Goal: Information Seeking & Learning: Find specific fact

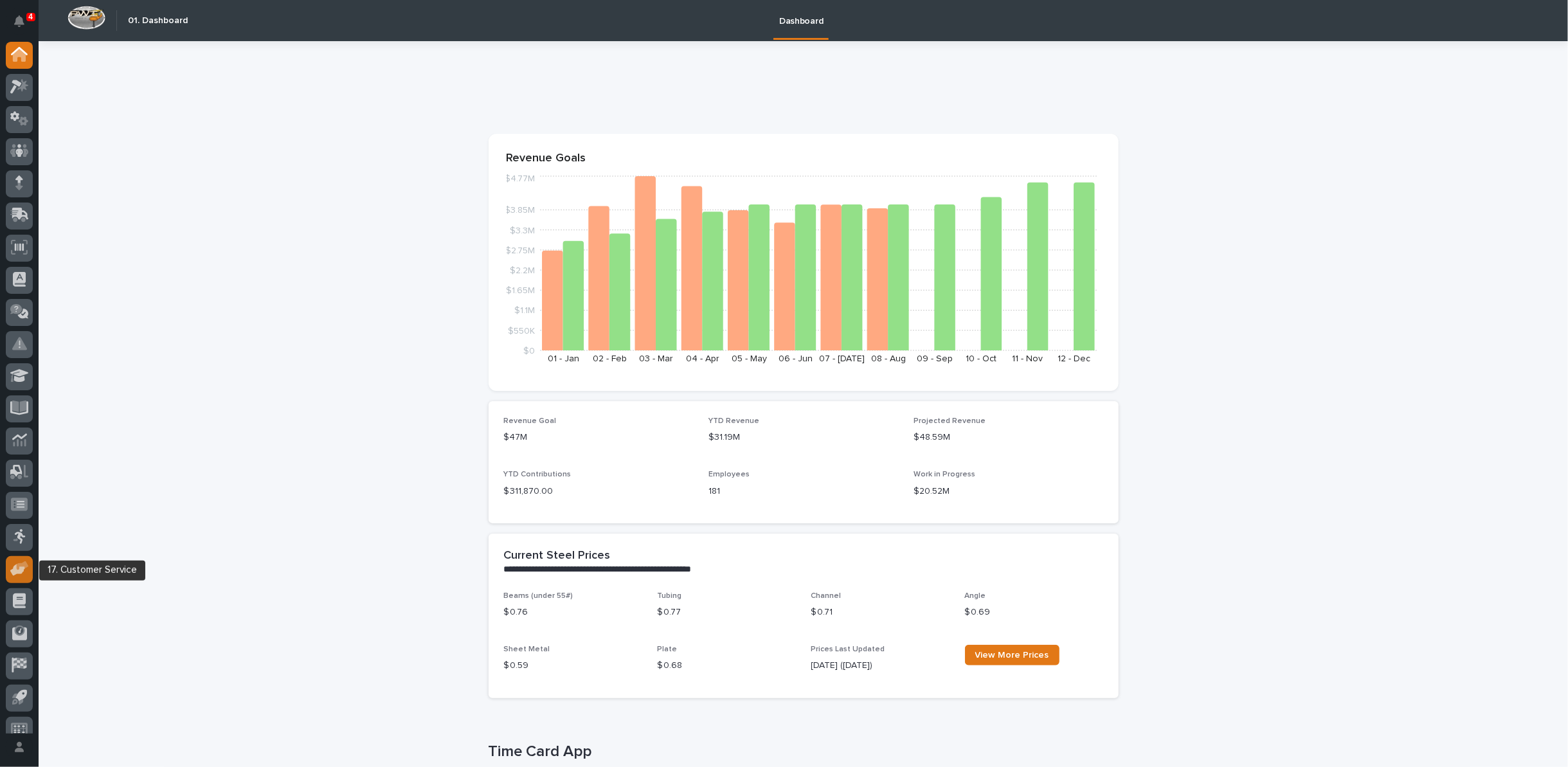
click at [23, 568] on icon at bounding box center [17, 570] width 15 height 12
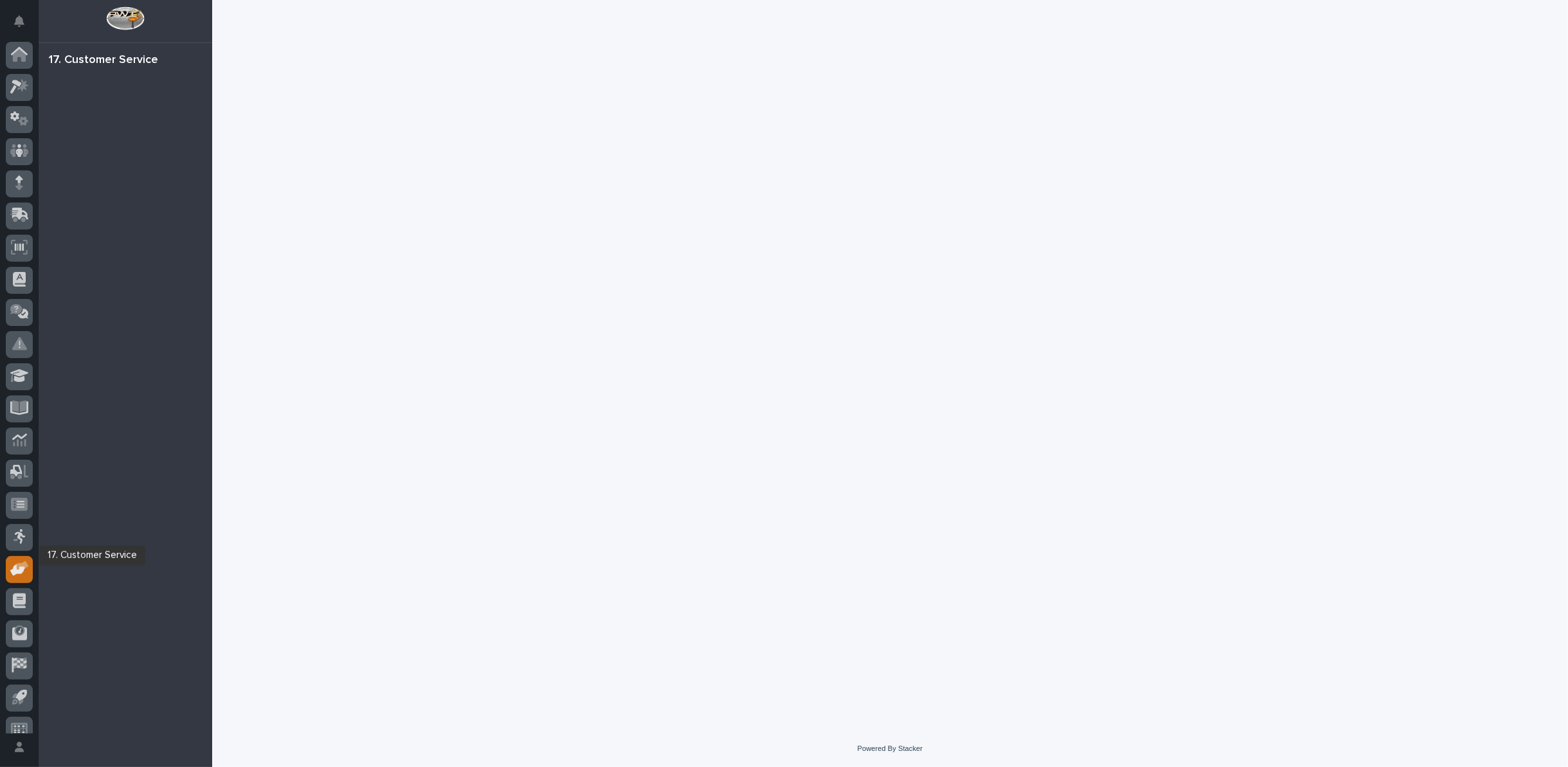
scroll to position [14, 0]
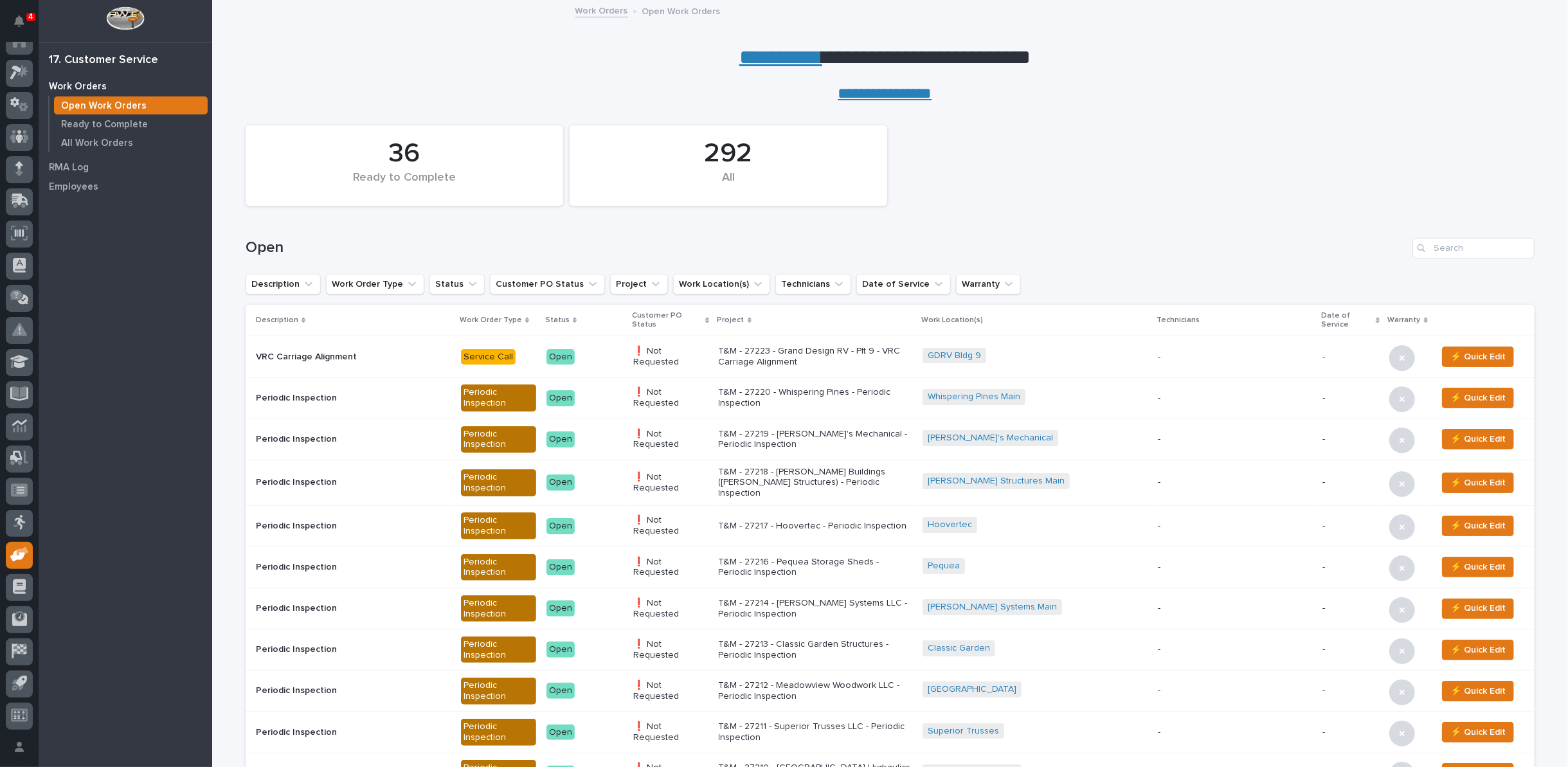
click at [777, 59] on link "**********" at bounding box center [780, 57] width 83 height 21
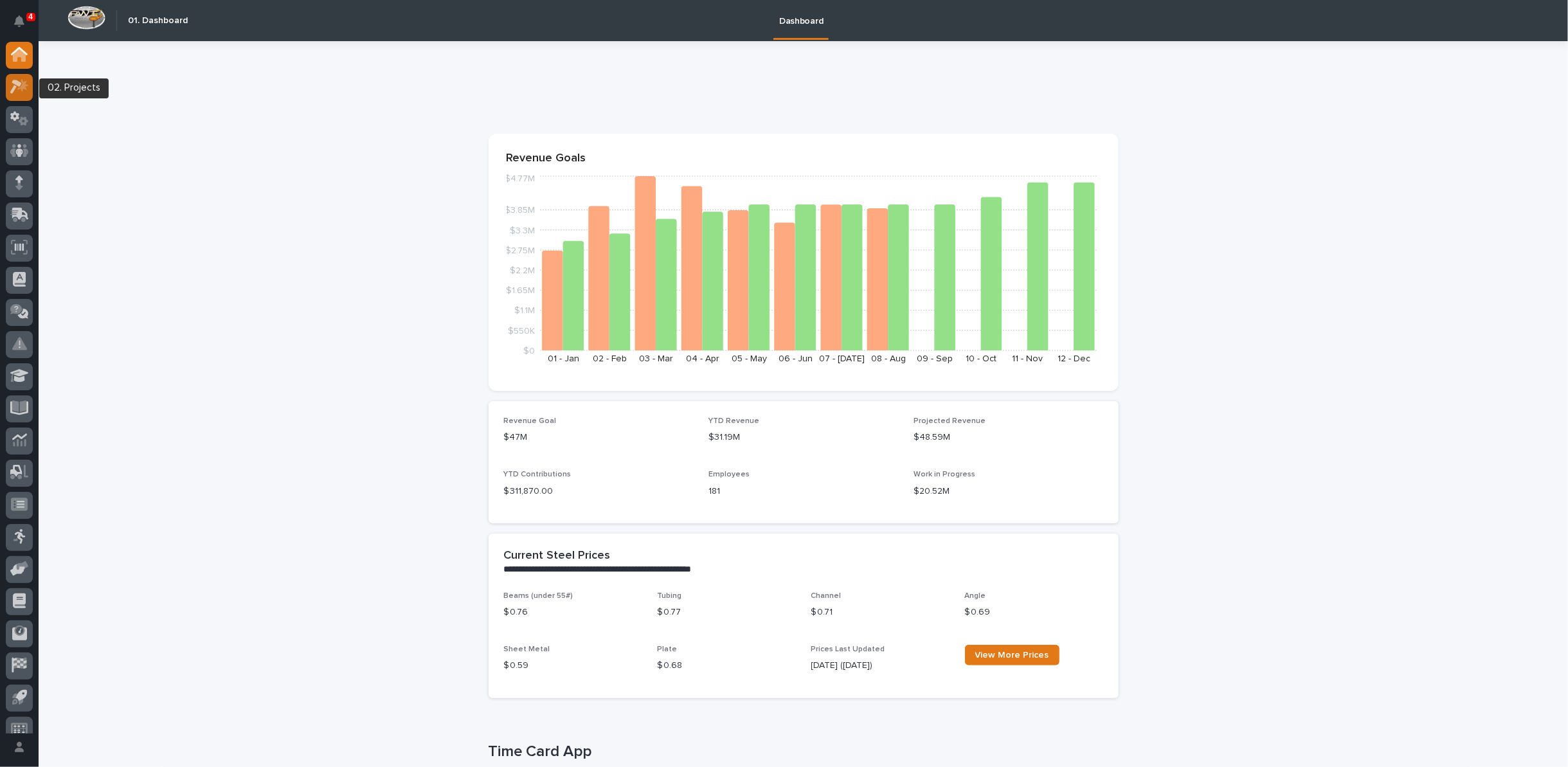
click at [22, 85] on icon at bounding box center [22, 86] width 11 height 13
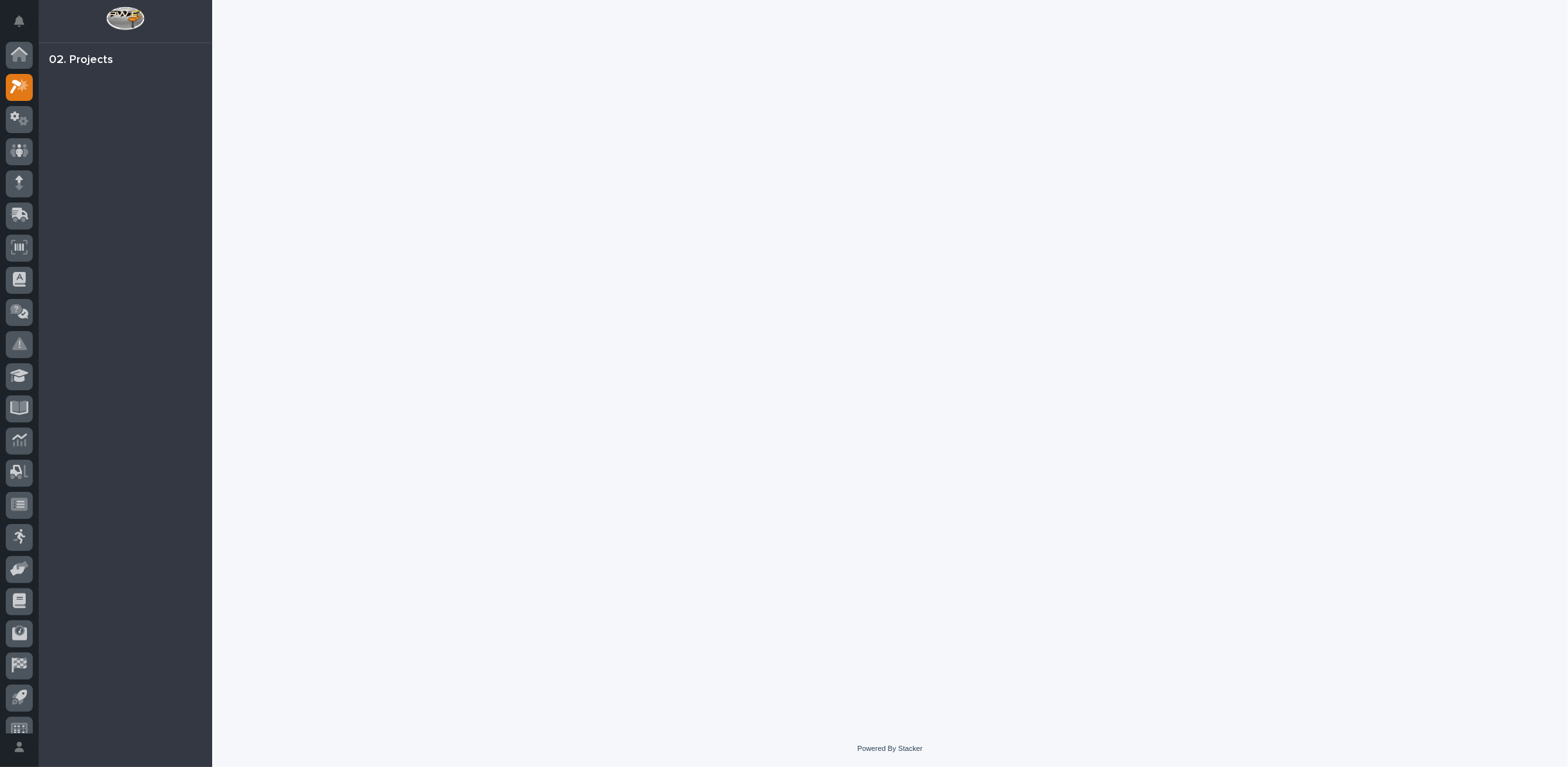
scroll to position [14, 0]
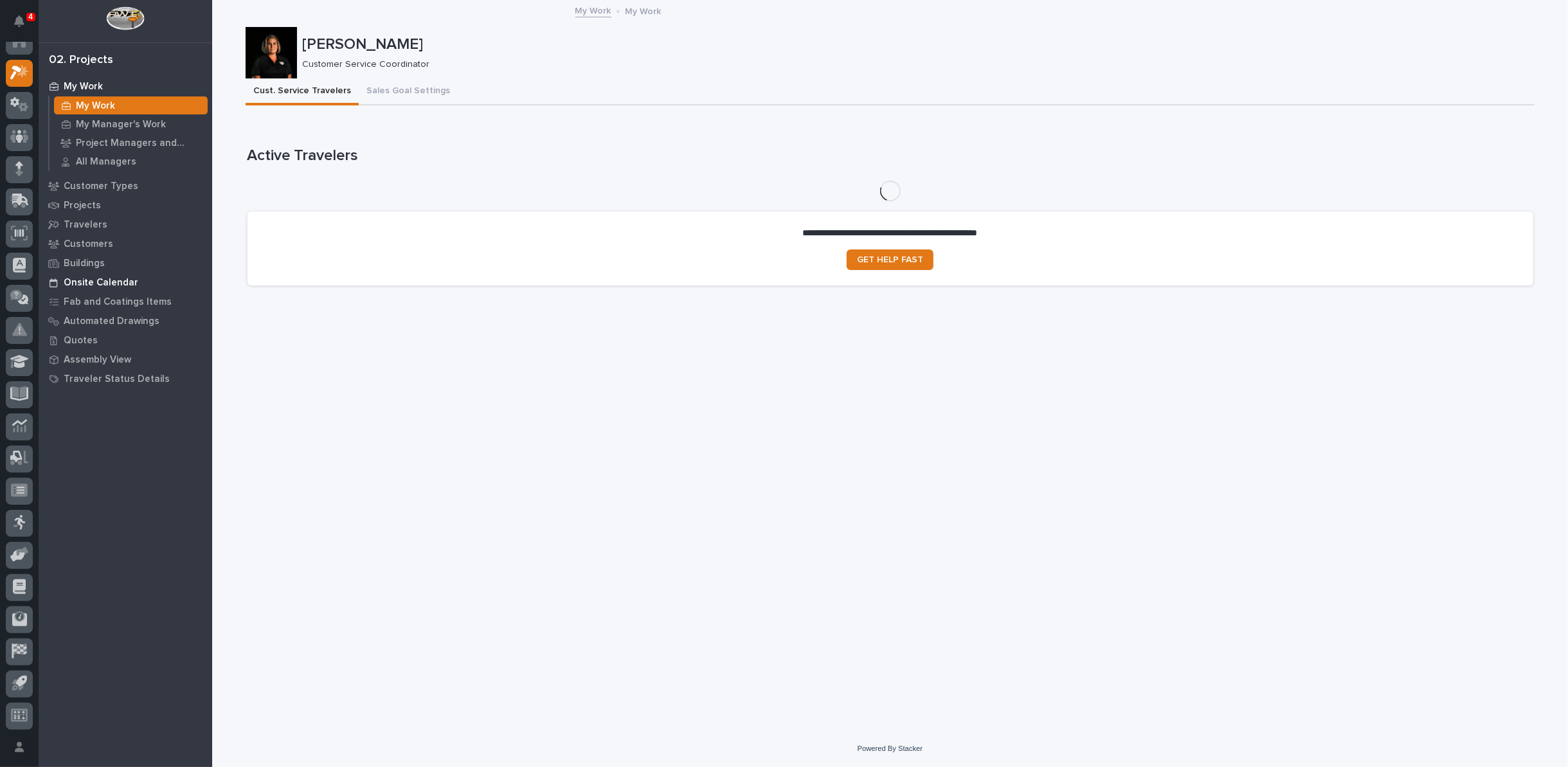
click at [84, 285] on p "Onsite Calendar" at bounding box center [101, 283] width 75 height 12
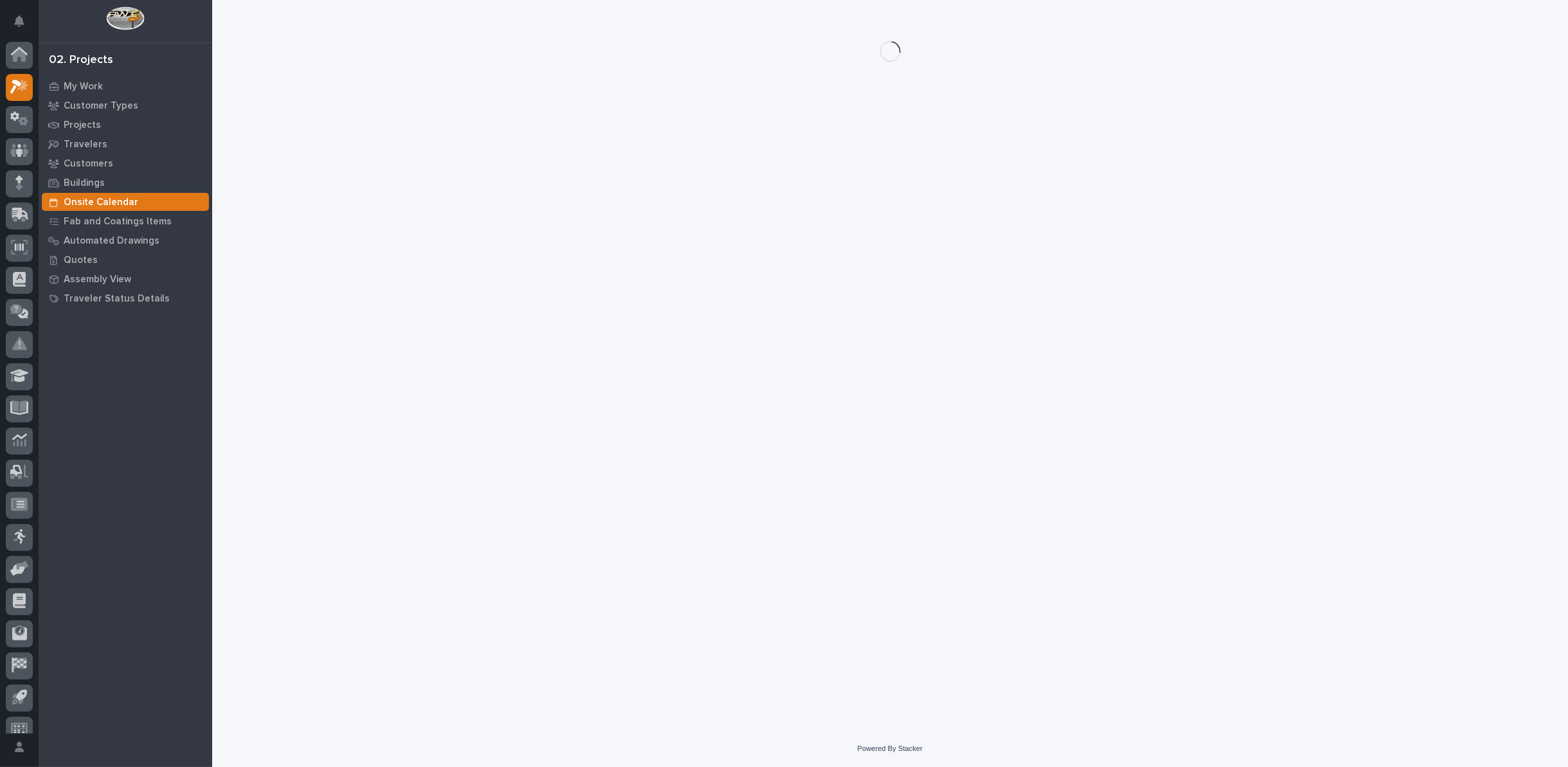
scroll to position [14, 0]
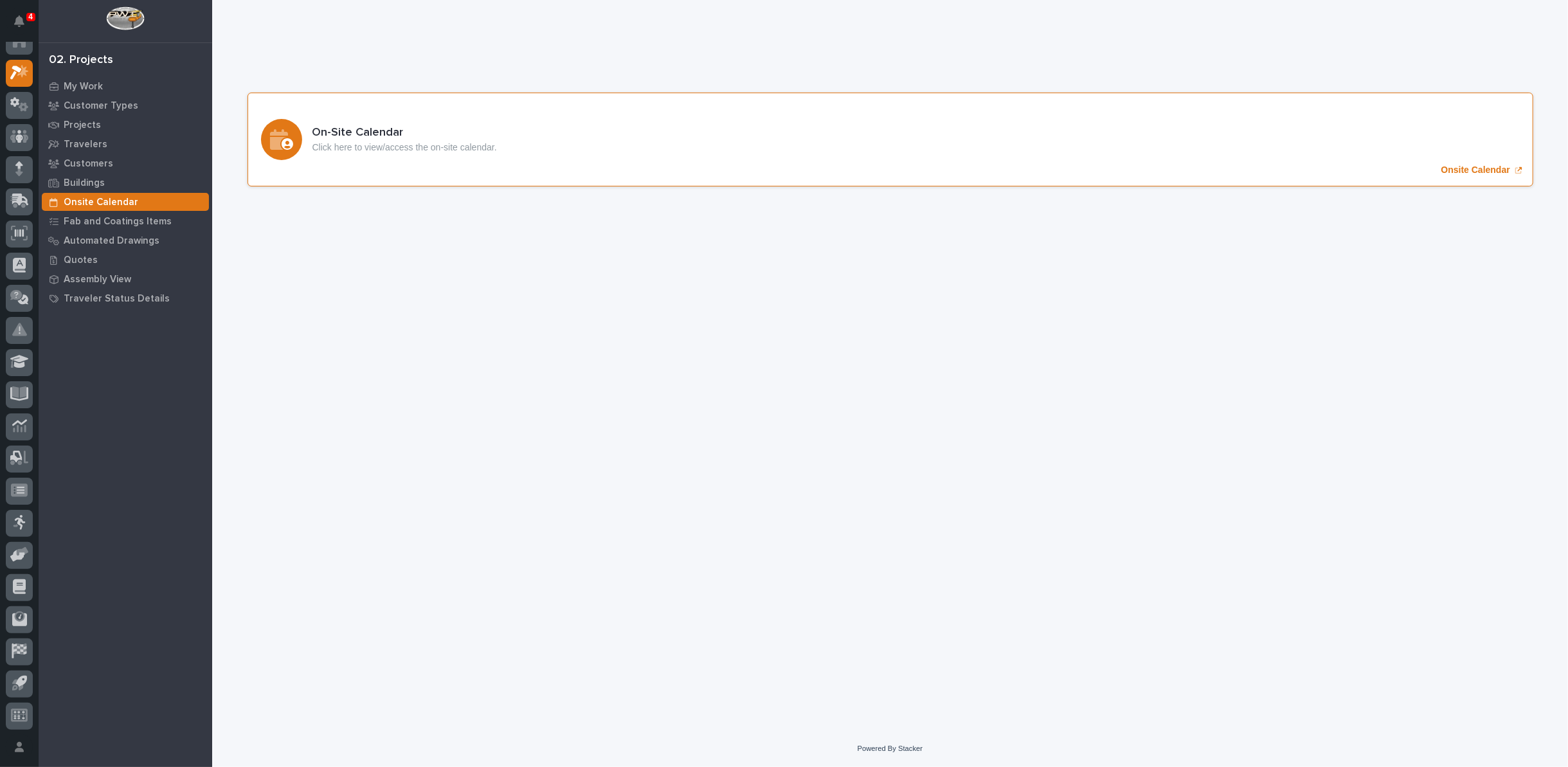
click at [1493, 169] on p "Onsite Calendar" at bounding box center [1476, 170] width 69 height 11
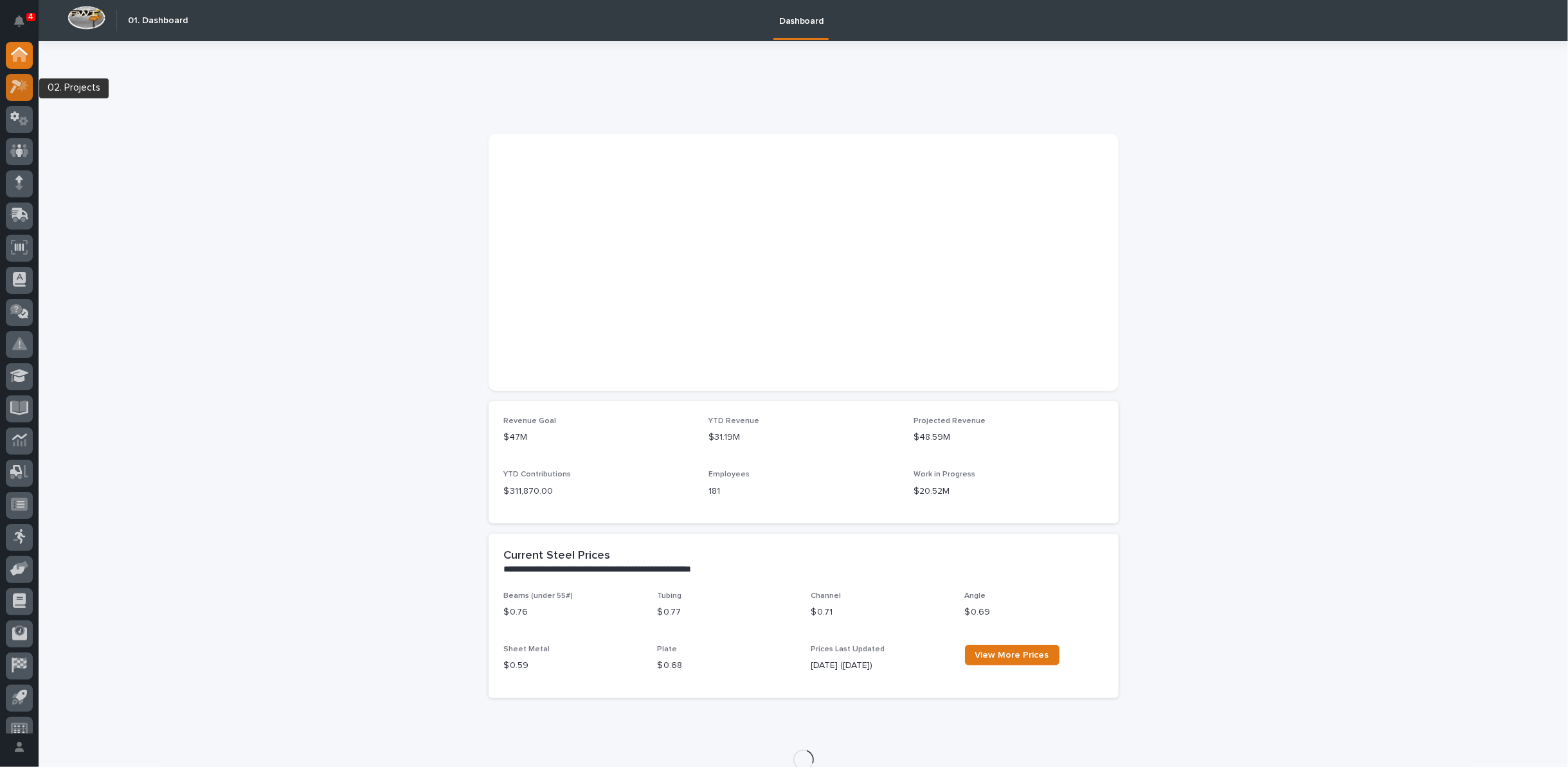
click at [24, 87] on icon at bounding box center [22, 86] width 11 height 13
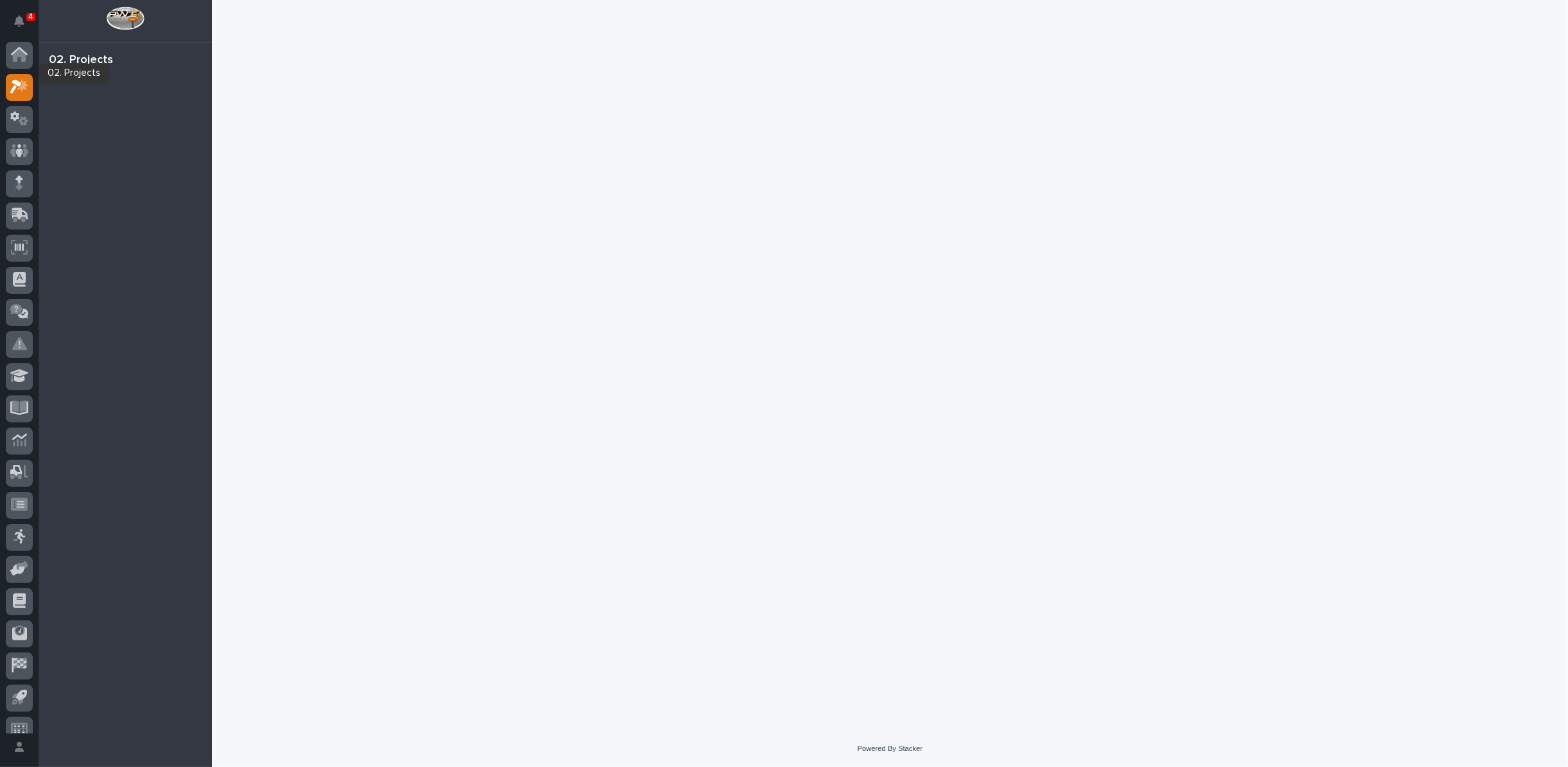
scroll to position [14, 0]
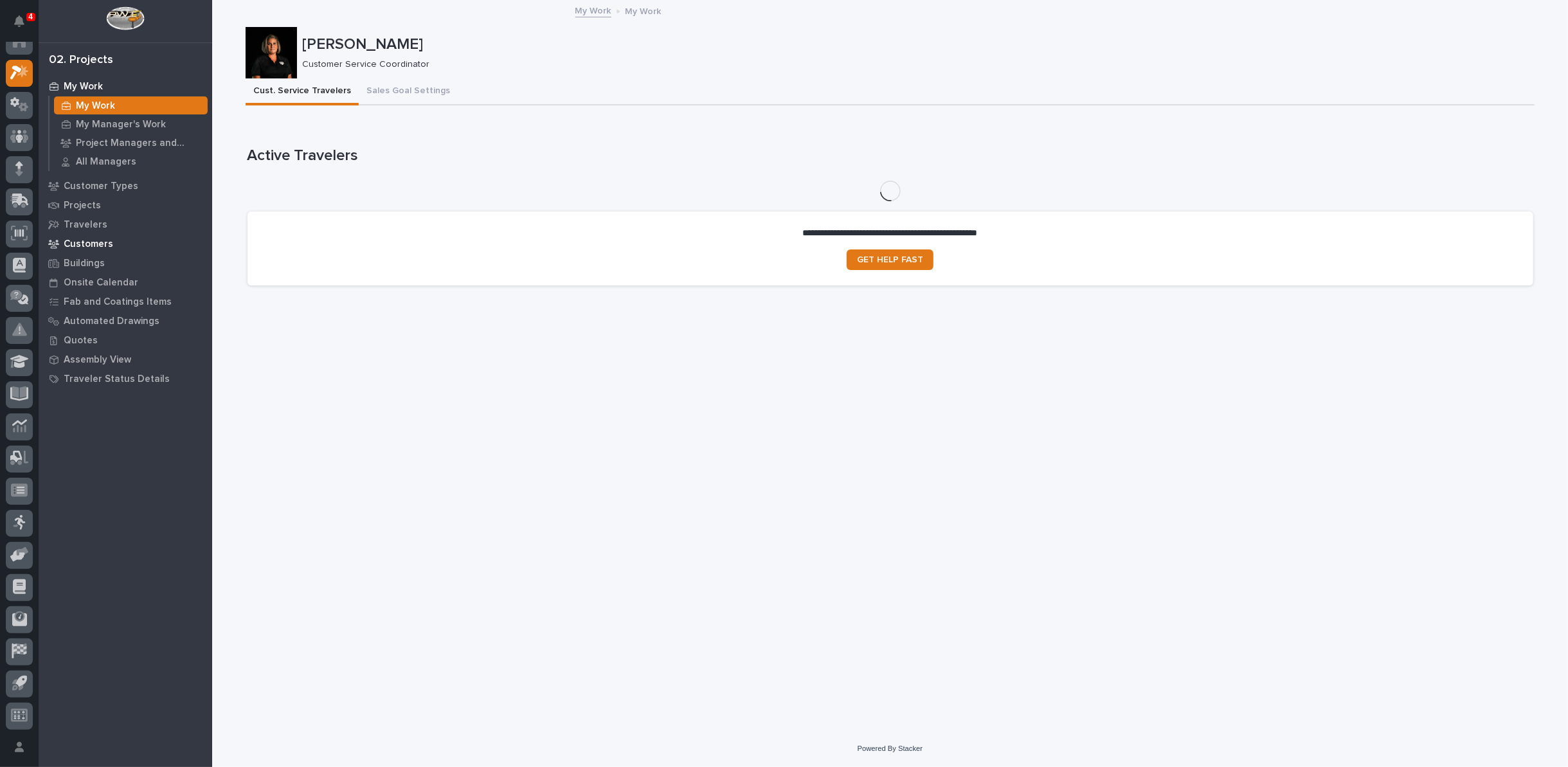
click at [78, 243] on p "Customers" at bounding box center [88, 244] width 50 height 12
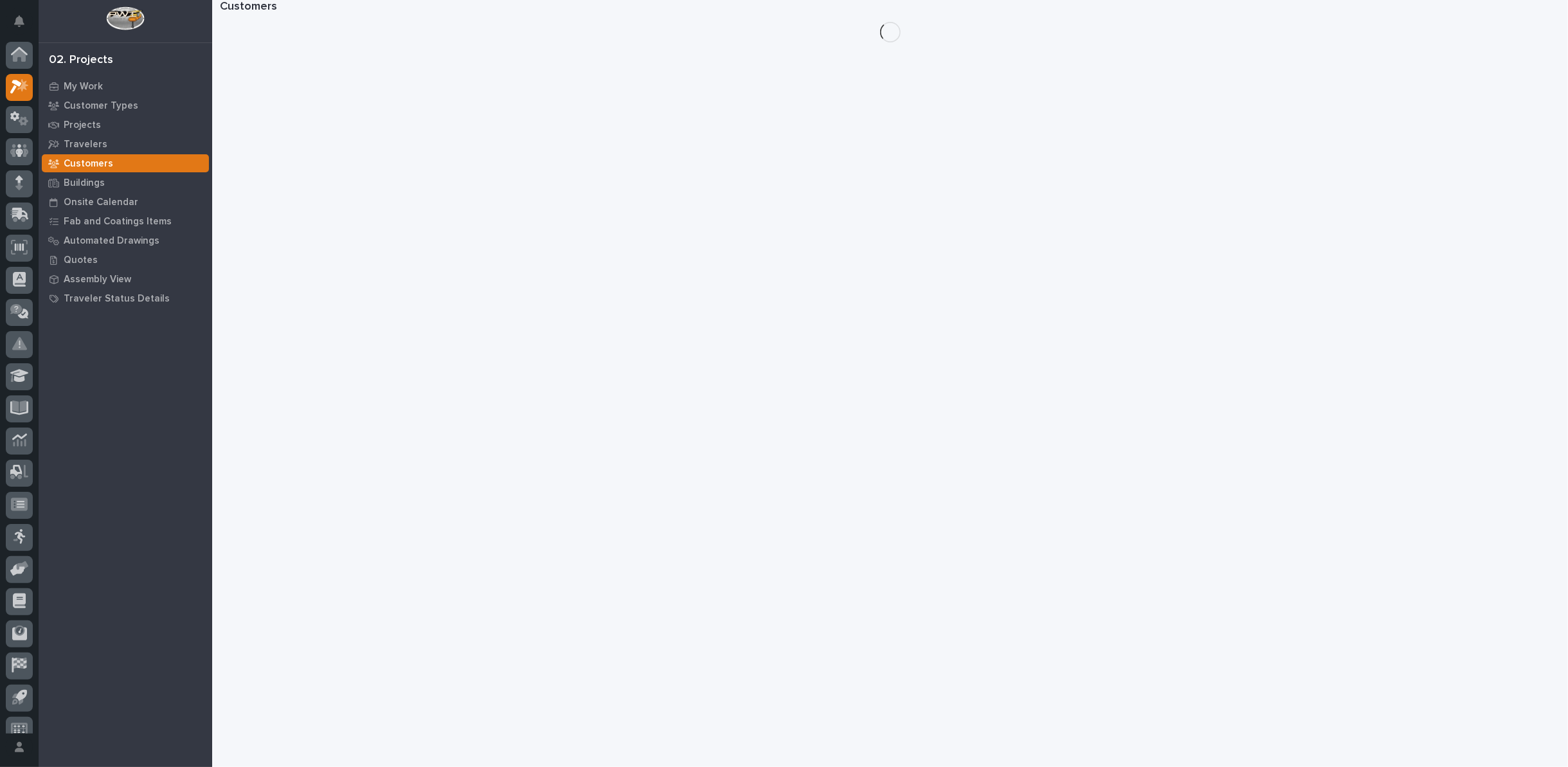
scroll to position [14, 0]
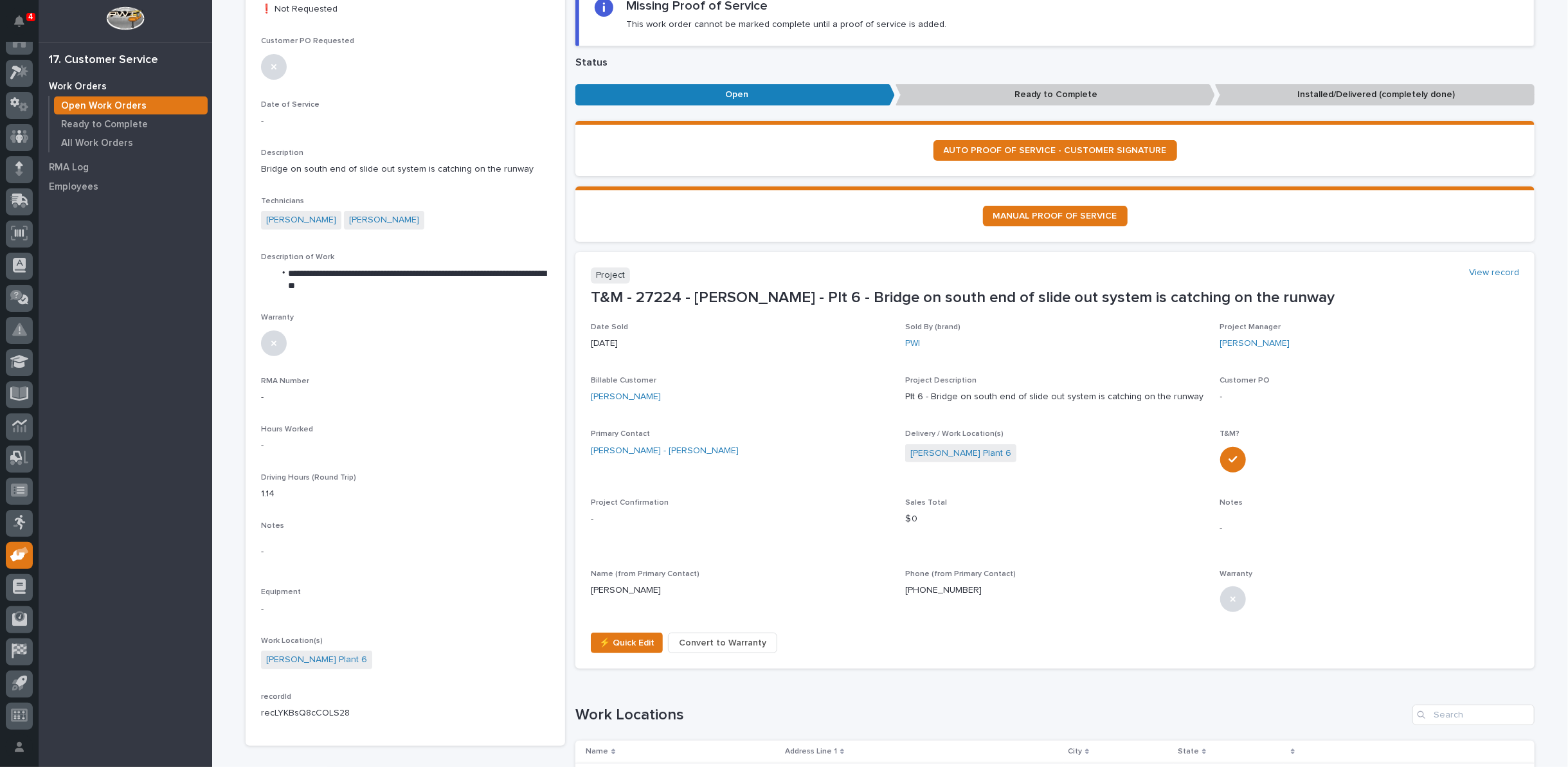
scroll to position [286, 0]
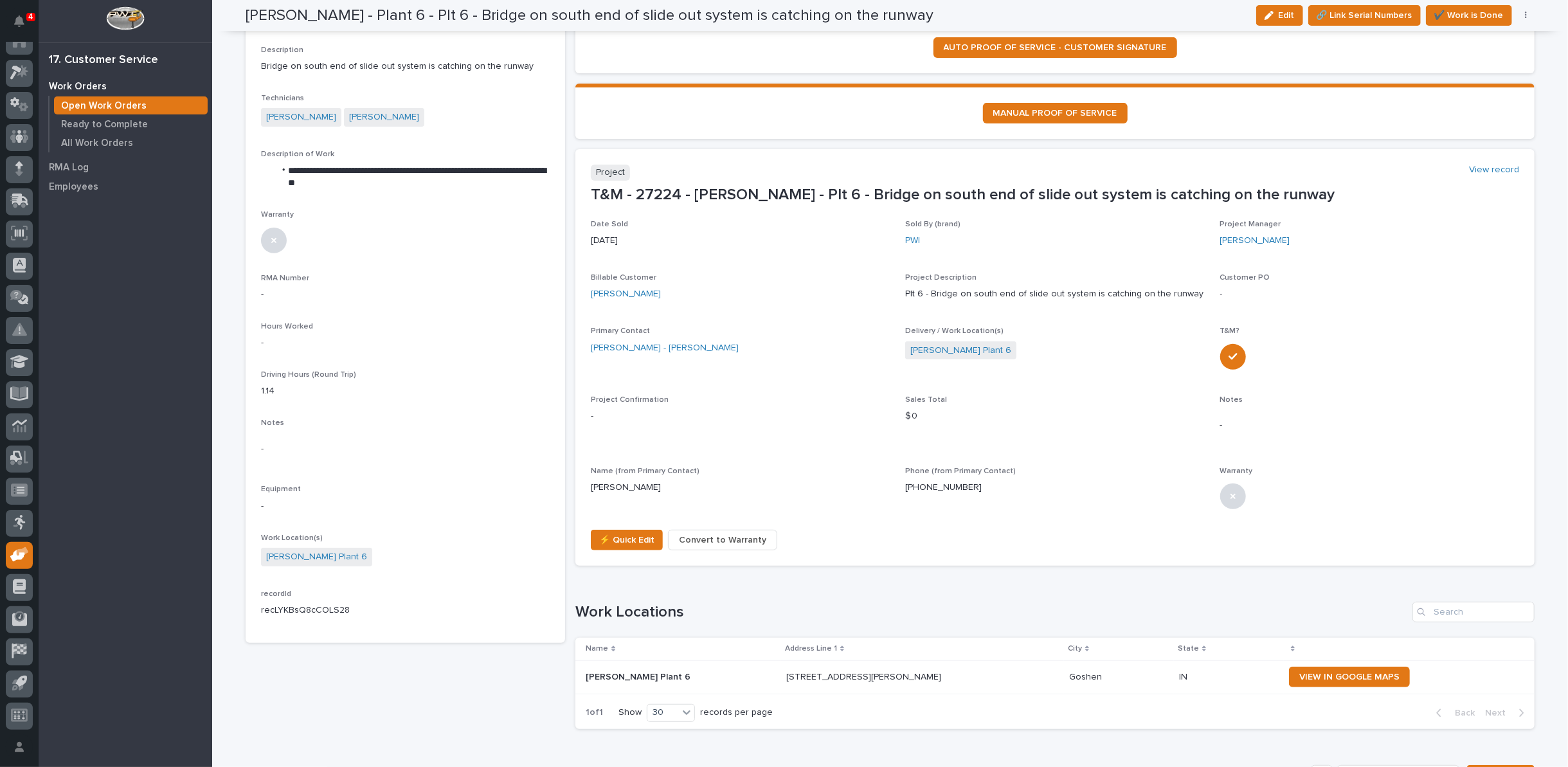
click at [685, 540] on span "Convert to Warranty" at bounding box center [722, 539] width 87 height 15
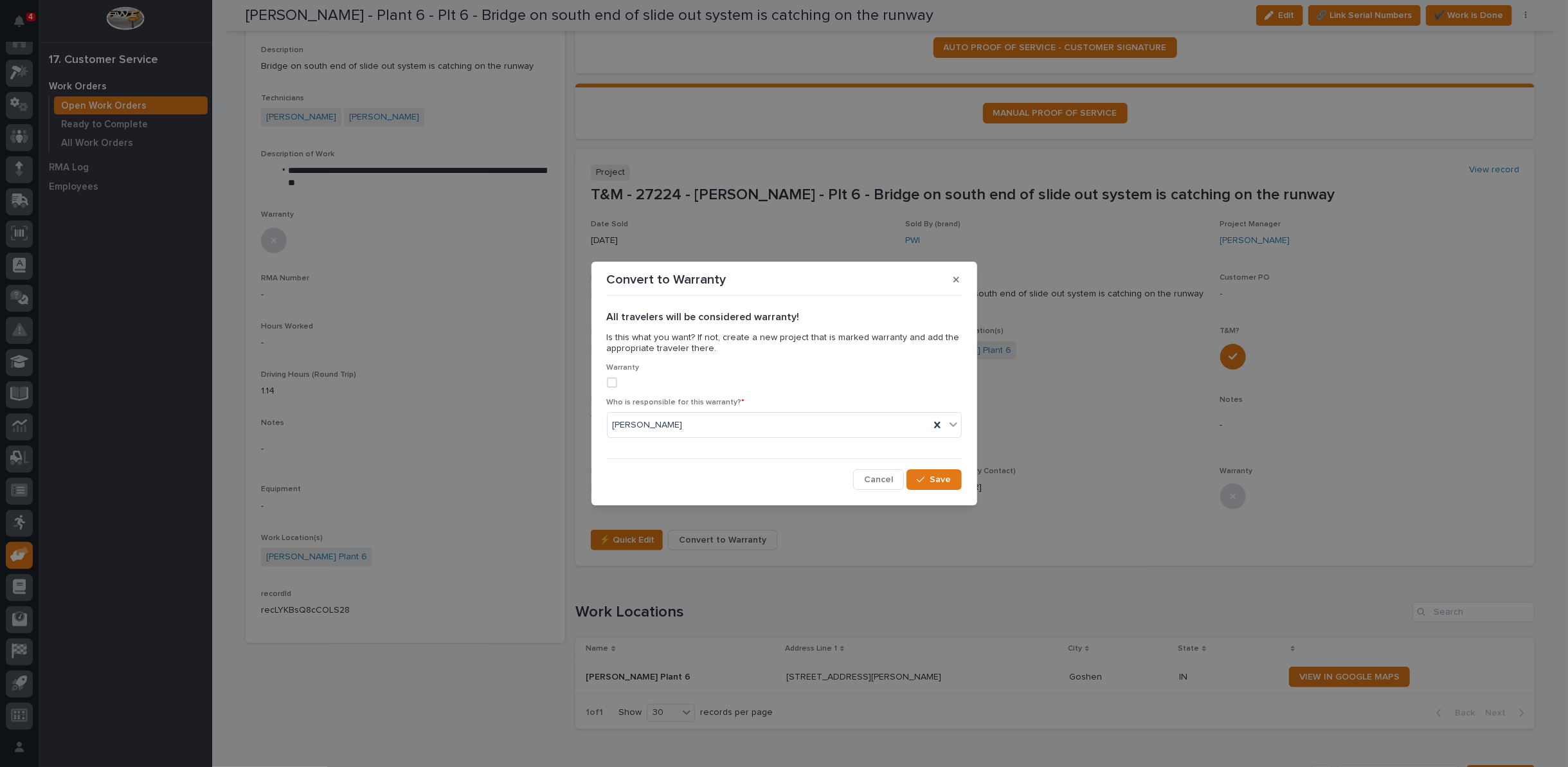
click at [608, 383] on span at bounding box center [612, 382] width 10 height 10
click at [940, 426] on icon at bounding box center [937, 425] width 13 height 13
type input "******"
click at [922, 447] on div "Starke America" at bounding box center [784, 449] width 353 height 22
click at [943, 480] on span "Save" at bounding box center [940, 480] width 21 height 12
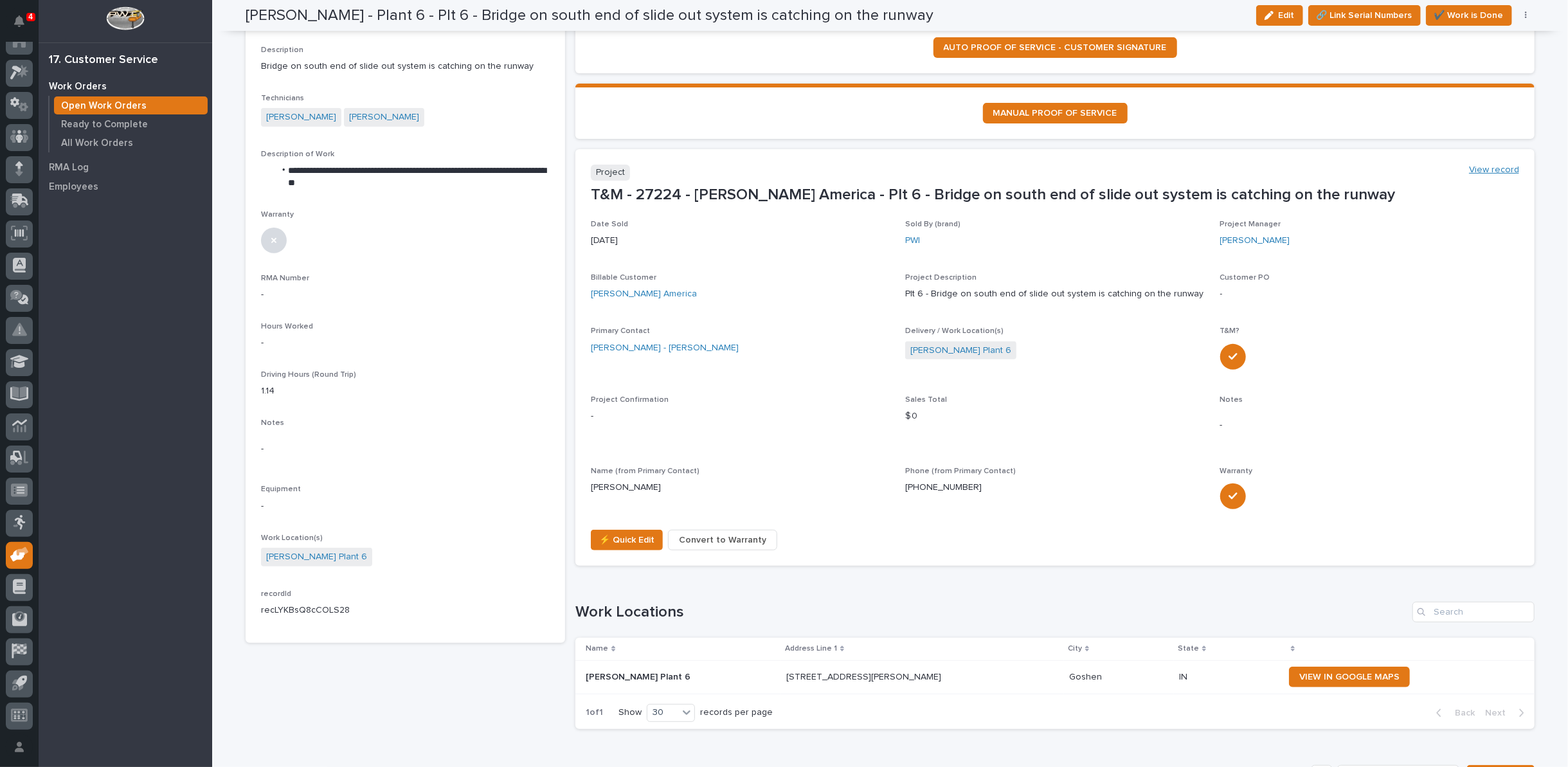
click at [1502, 166] on link "View record" at bounding box center [1495, 170] width 50 height 11
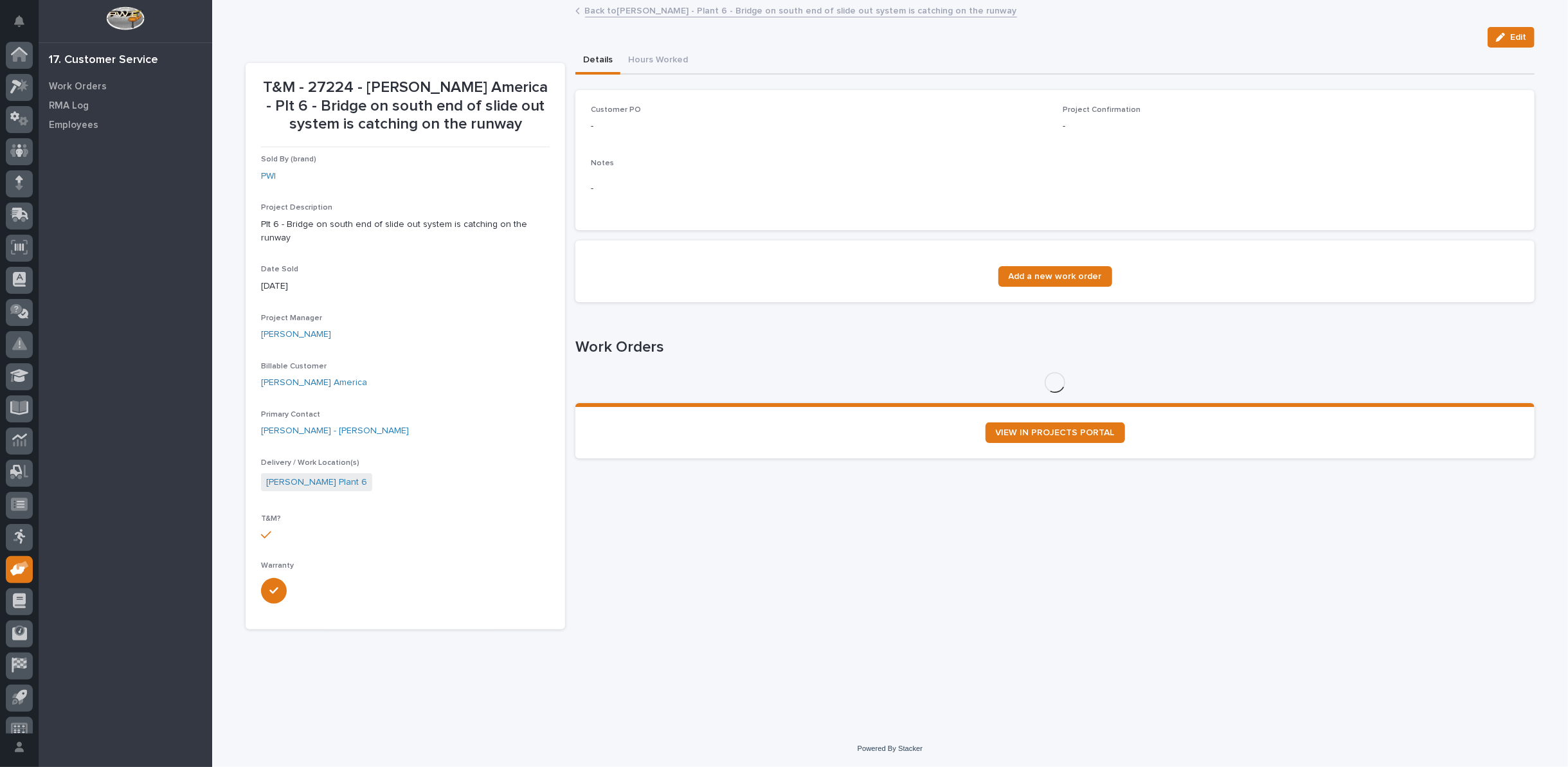
scroll to position [14, 0]
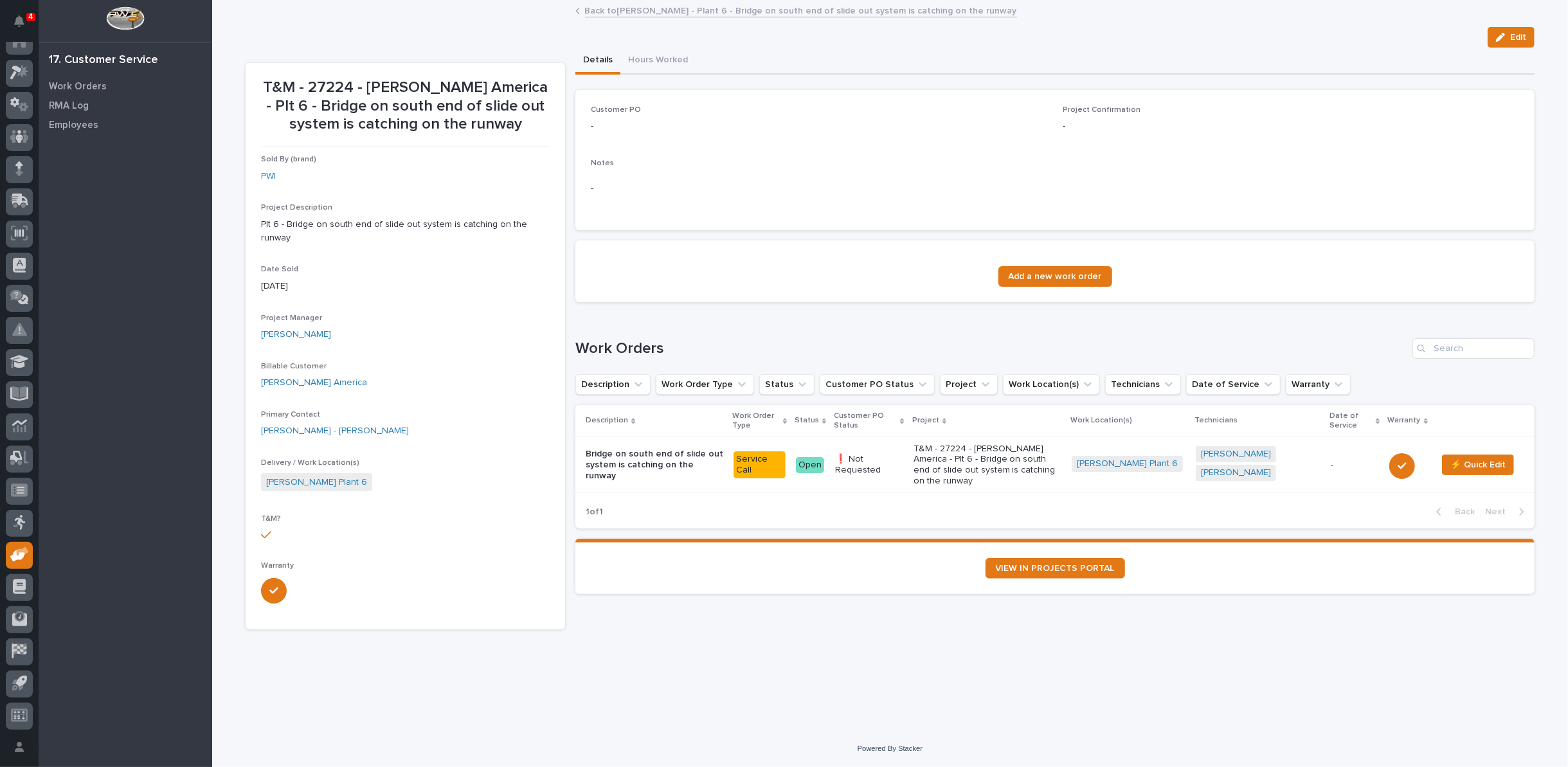
drag, startPoint x: 1509, startPoint y: 39, endPoint x: 496, endPoint y: 263, distance: 1037.5
click at [1510, 40] on button "Edit" at bounding box center [1510, 37] width 47 height 21
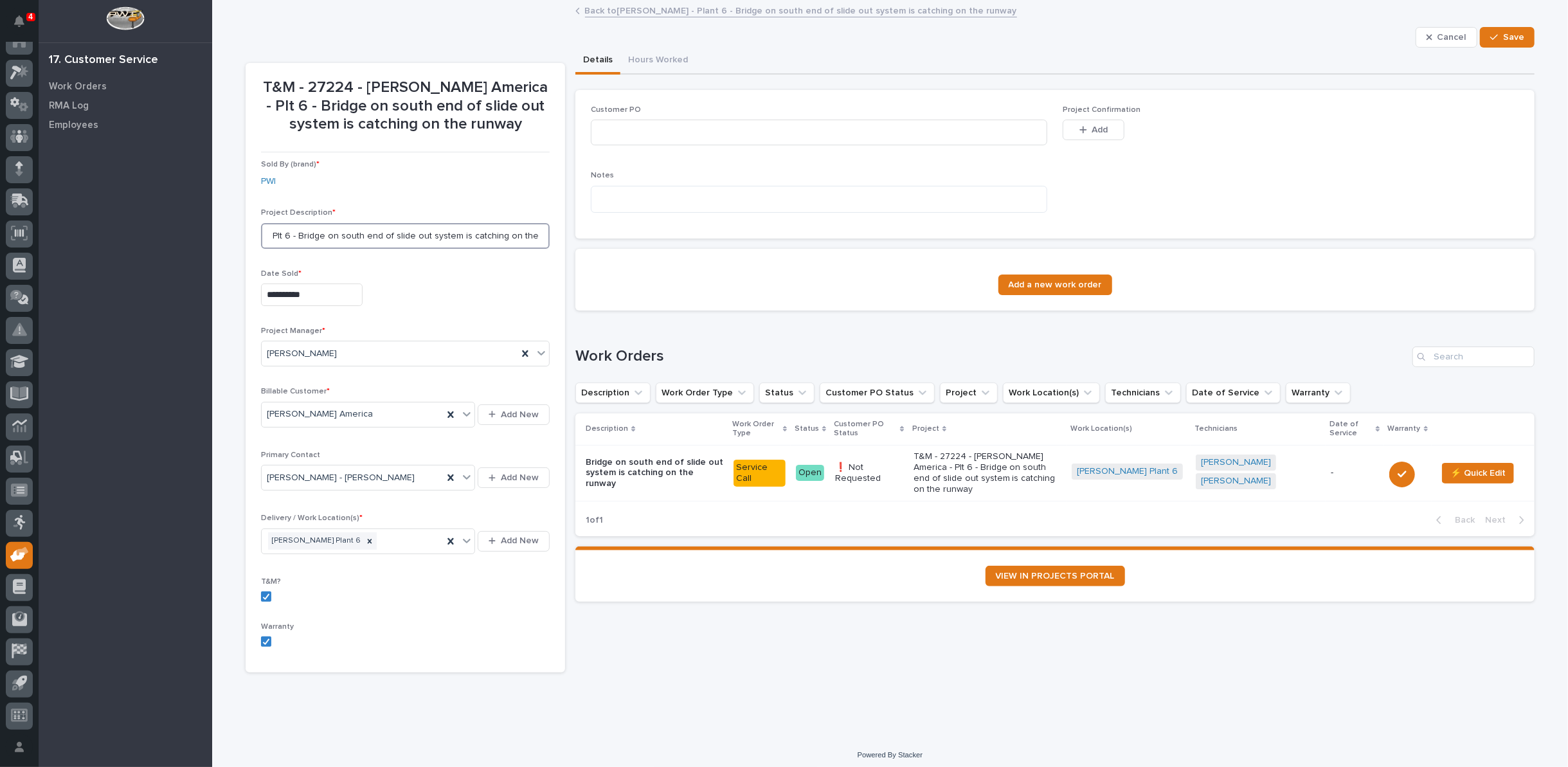
click at [263, 233] on input "Plt 6 - Bridge on south end of slide out system is catching on the runway" at bounding box center [405, 236] width 289 height 26
type input "Brinkley 6 - Bridge on south end of slide out system is catching on the runway"
click at [1495, 35] on div "button" at bounding box center [1497, 37] width 13 height 9
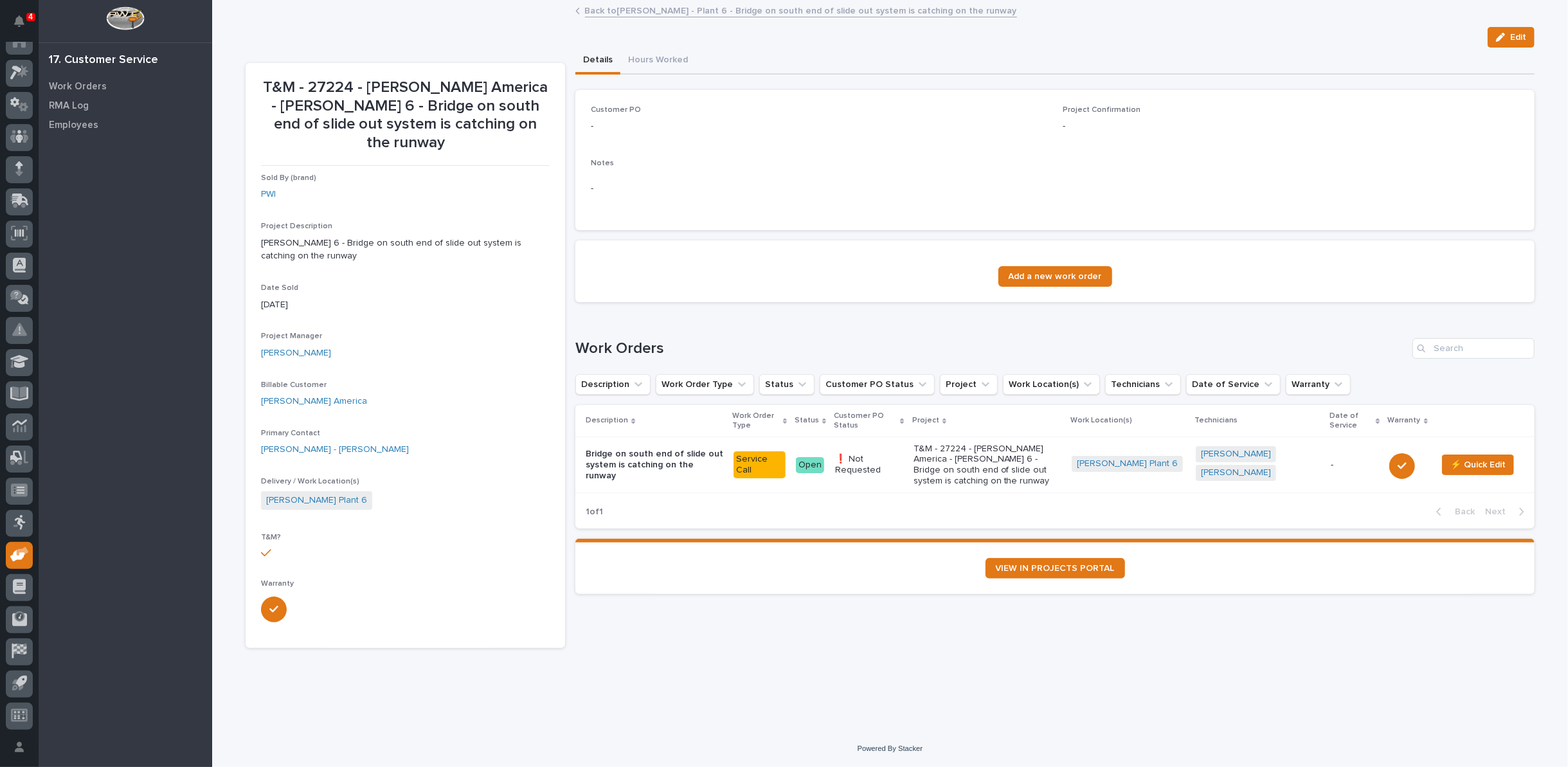
click at [675, 9] on link "Back to Brinkley - Plant 6 - Bridge on south end of slide out system is catchin…" at bounding box center [801, 10] width 432 height 15
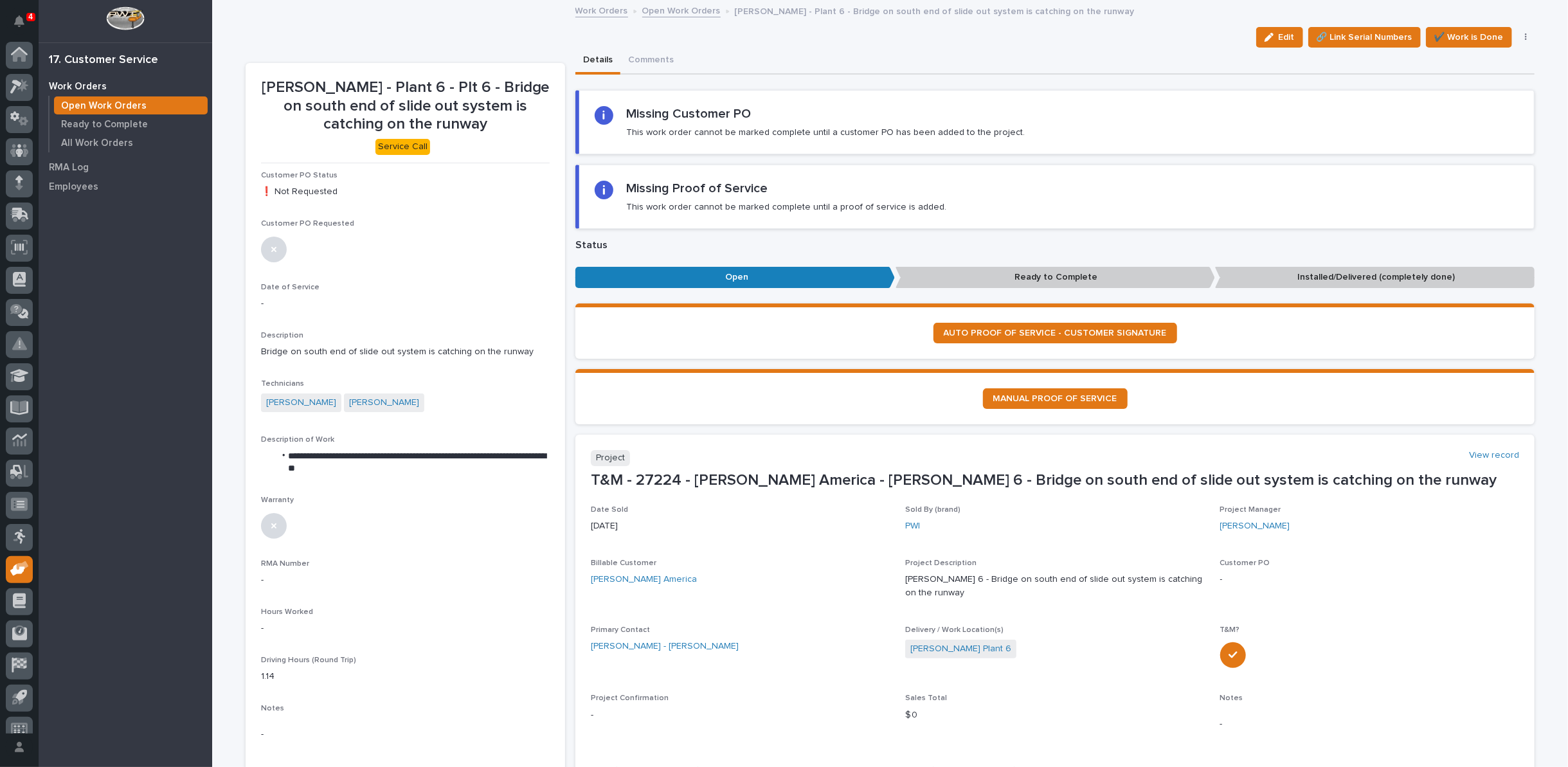
scroll to position [14, 0]
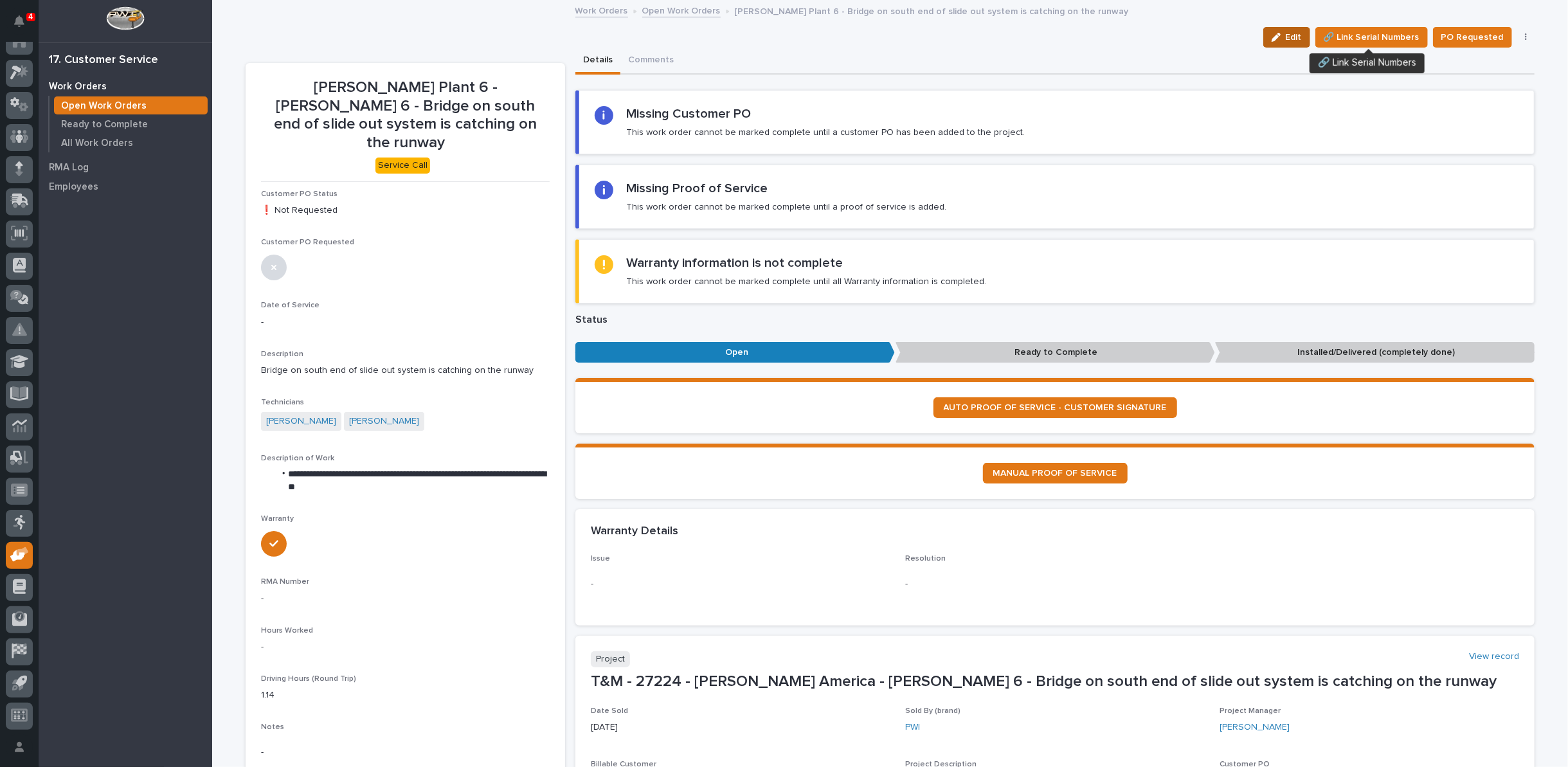
click at [1302, 32] on span "Edit" at bounding box center [1294, 37] width 16 height 12
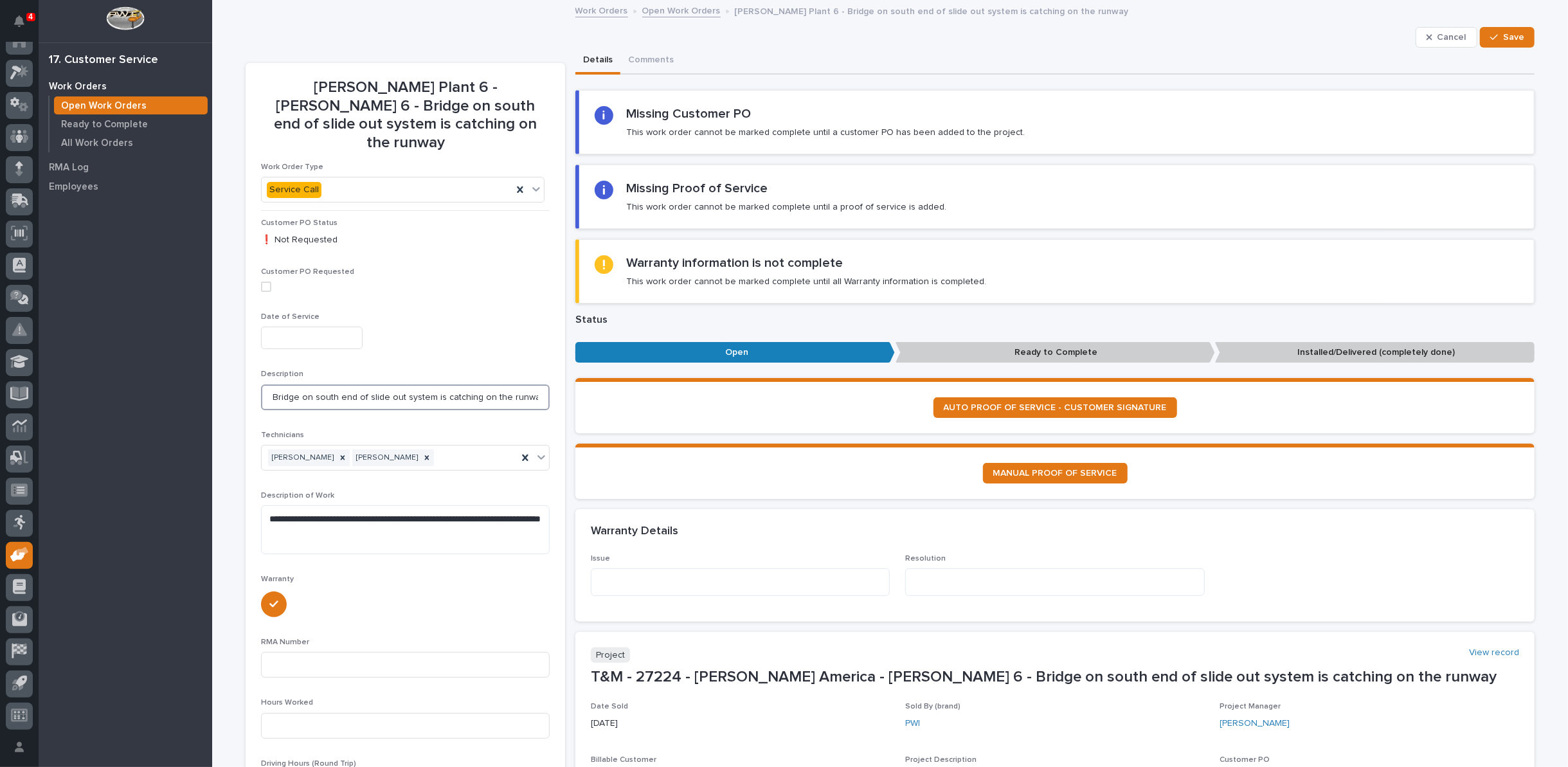
drag, startPoint x: 257, startPoint y: 376, endPoint x: 625, endPoint y: 379, distance: 368.0
click at [626, 583] on textarea at bounding box center [740, 582] width 299 height 27
paste textarea "**********"
type textarea "**********"
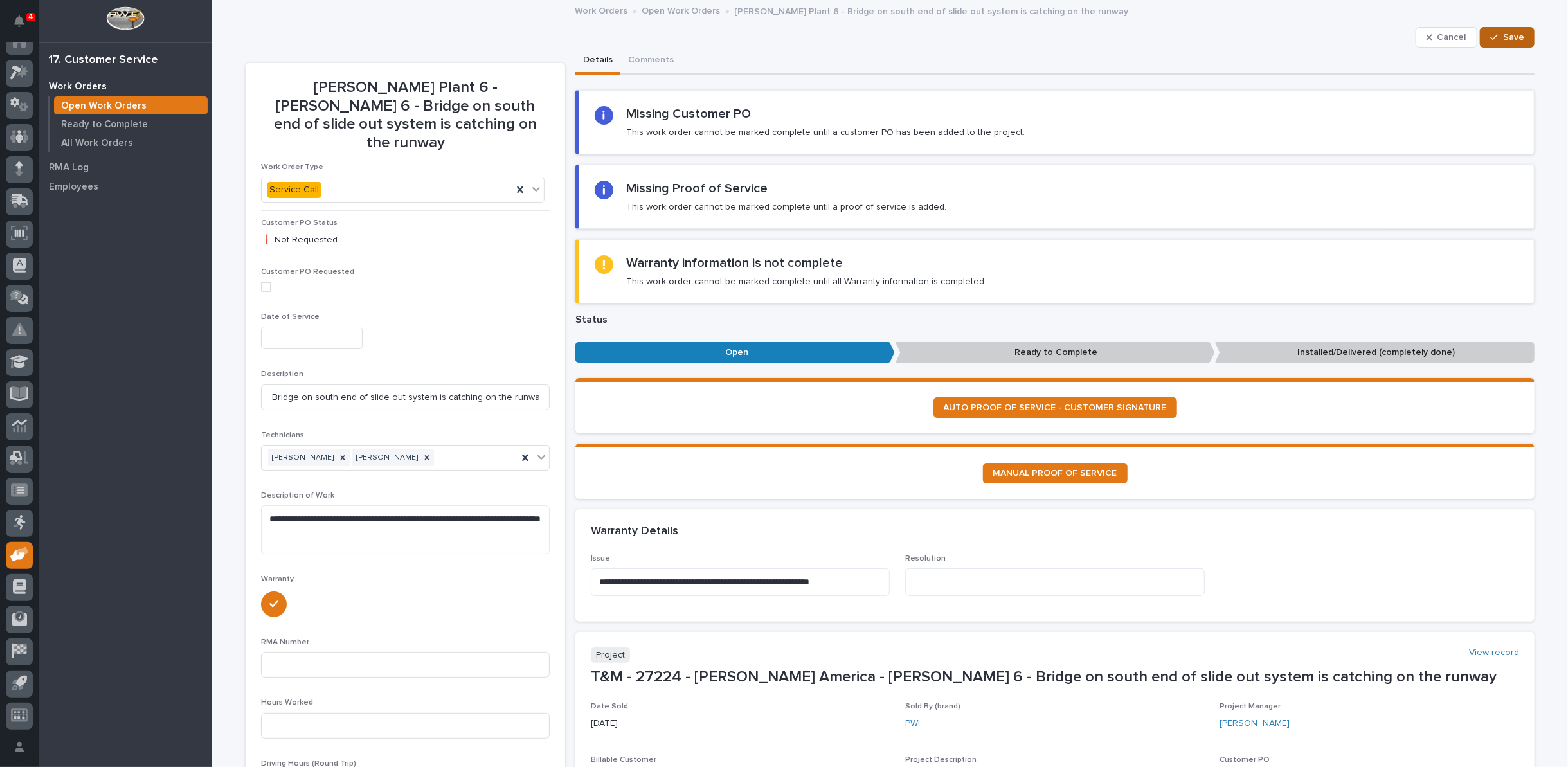
click at [1497, 34] on div "button" at bounding box center [1497, 37] width 13 height 9
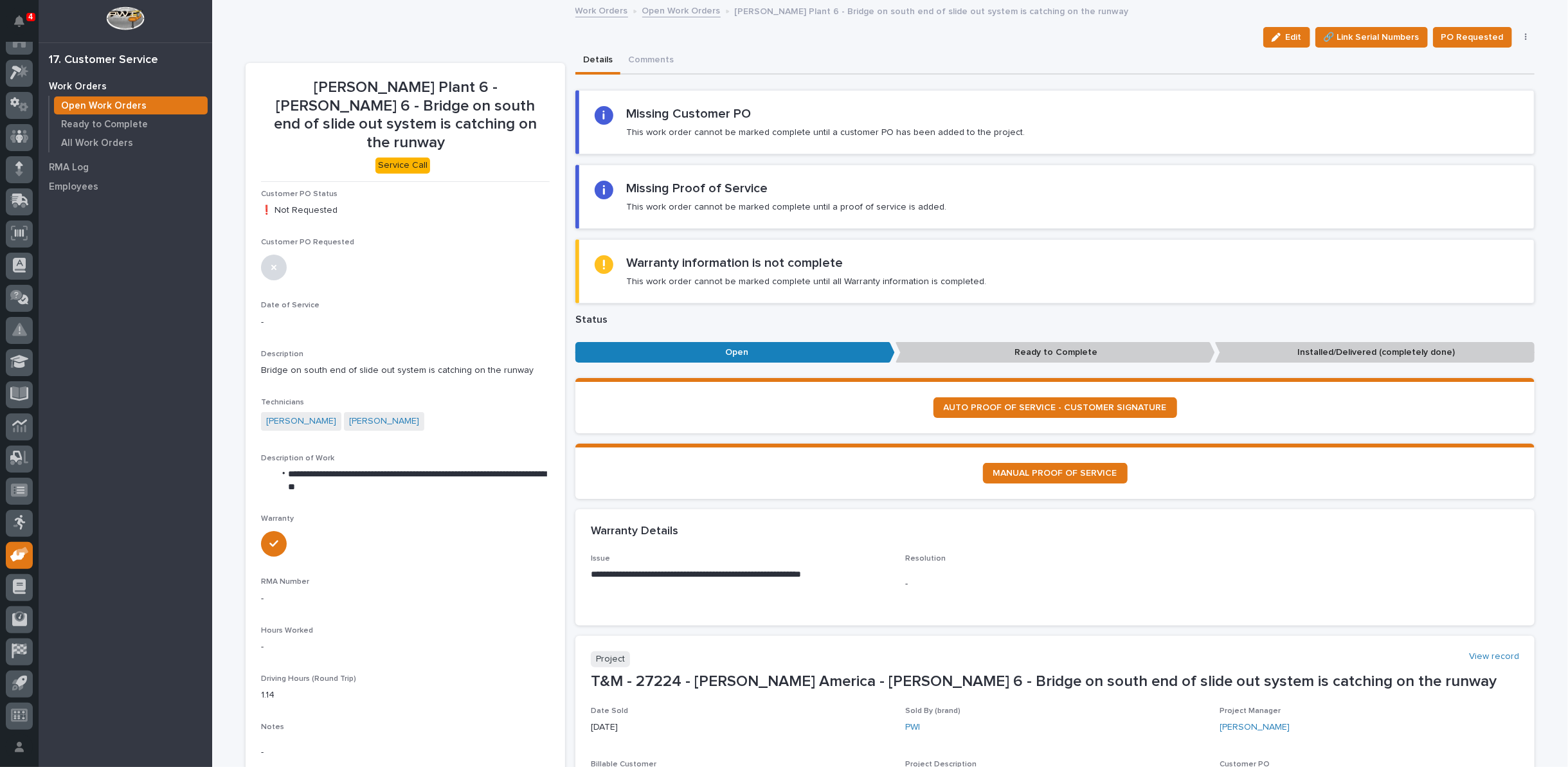
click at [650, 11] on link "Open Work Orders" at bounding box center [681, 10] width 78 height 15
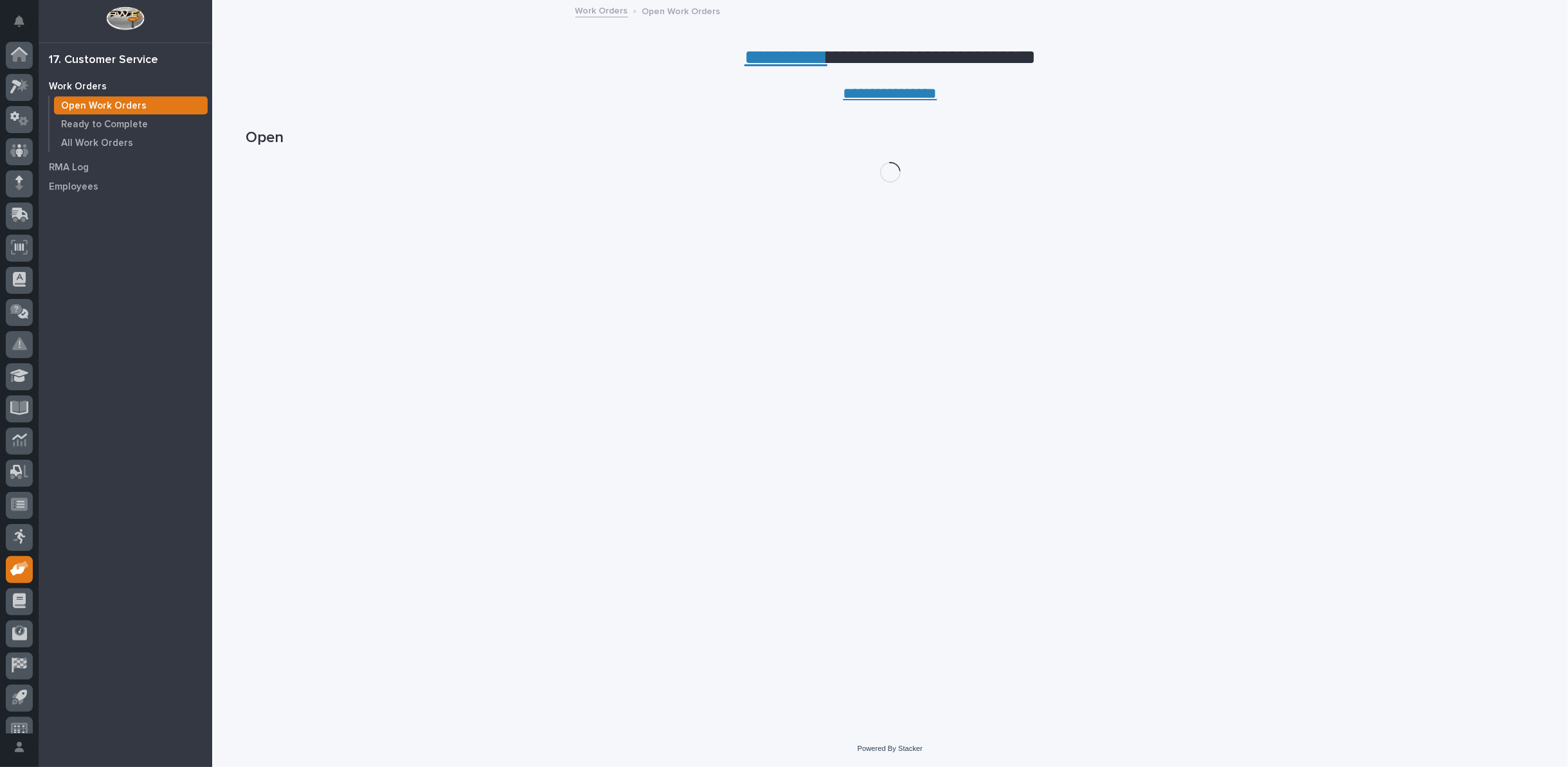
scroll to position [14, 0]
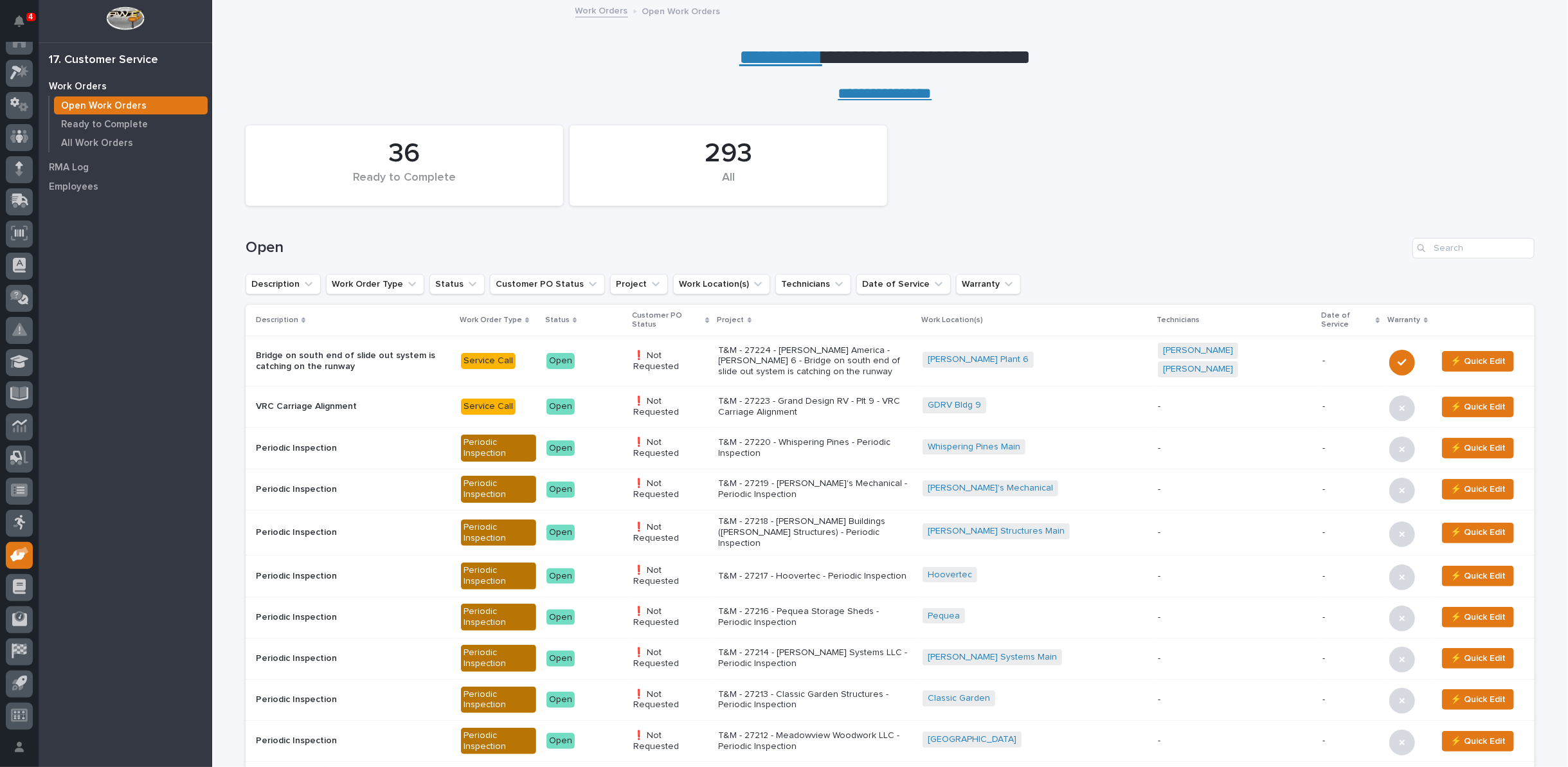
click at [770, 52] on link "**********" at bounding box center [780, 57] width 83 height 21
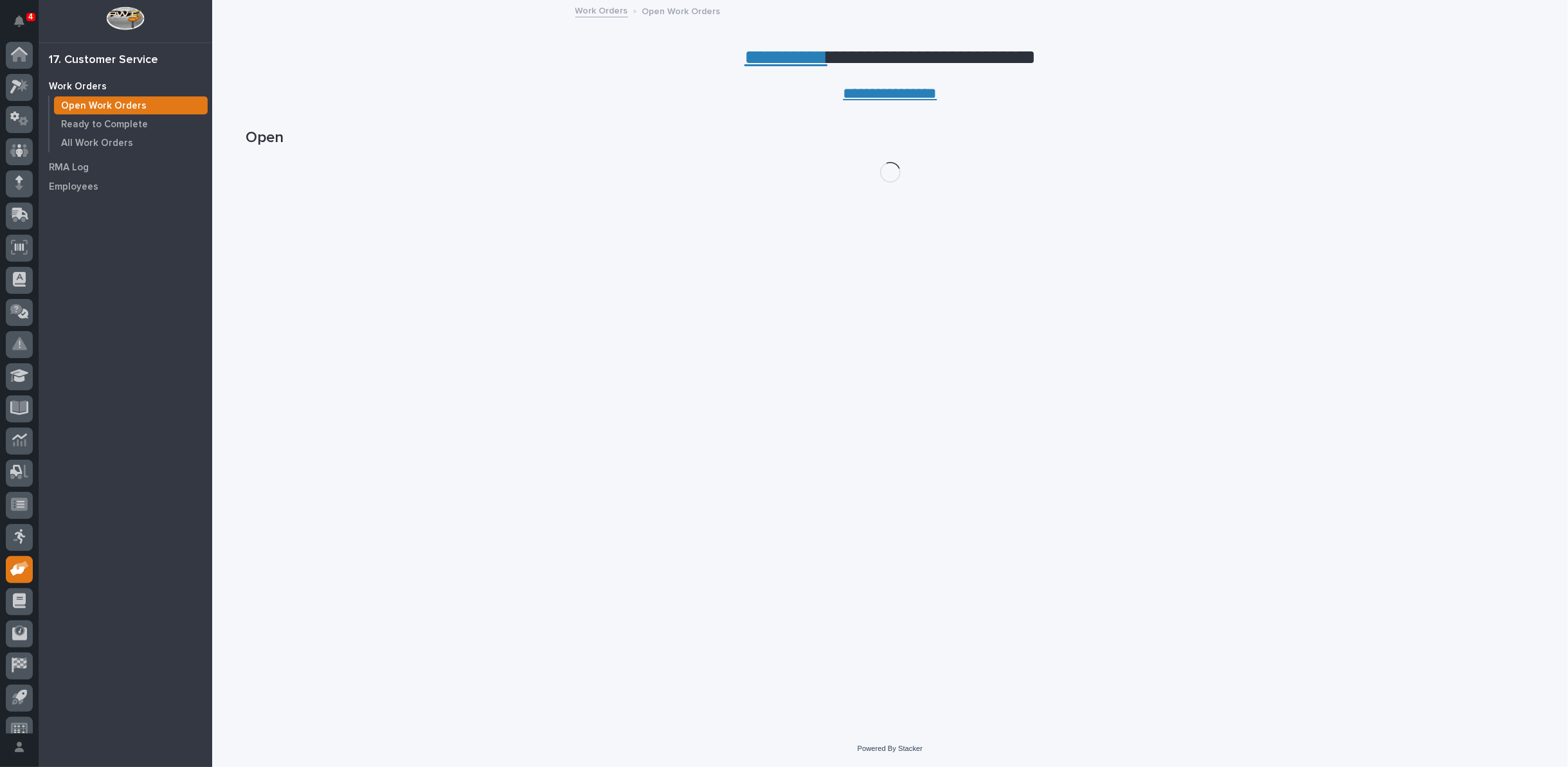
scroll to position [14, 0]
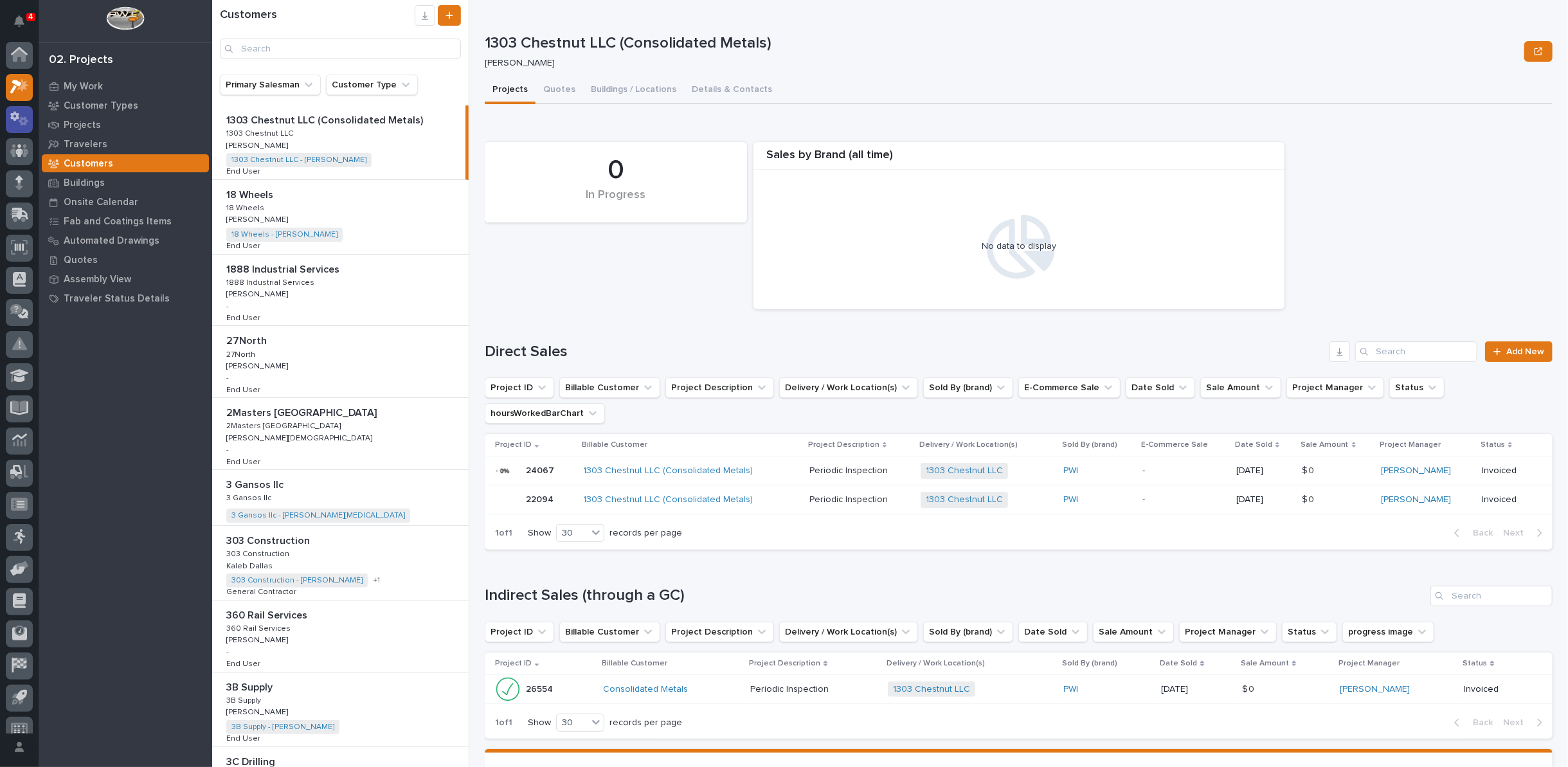
scroll to position [14, 0]
click at [69, 125] on p "Projects" at bounding box center [82, 125] width 37 height 12
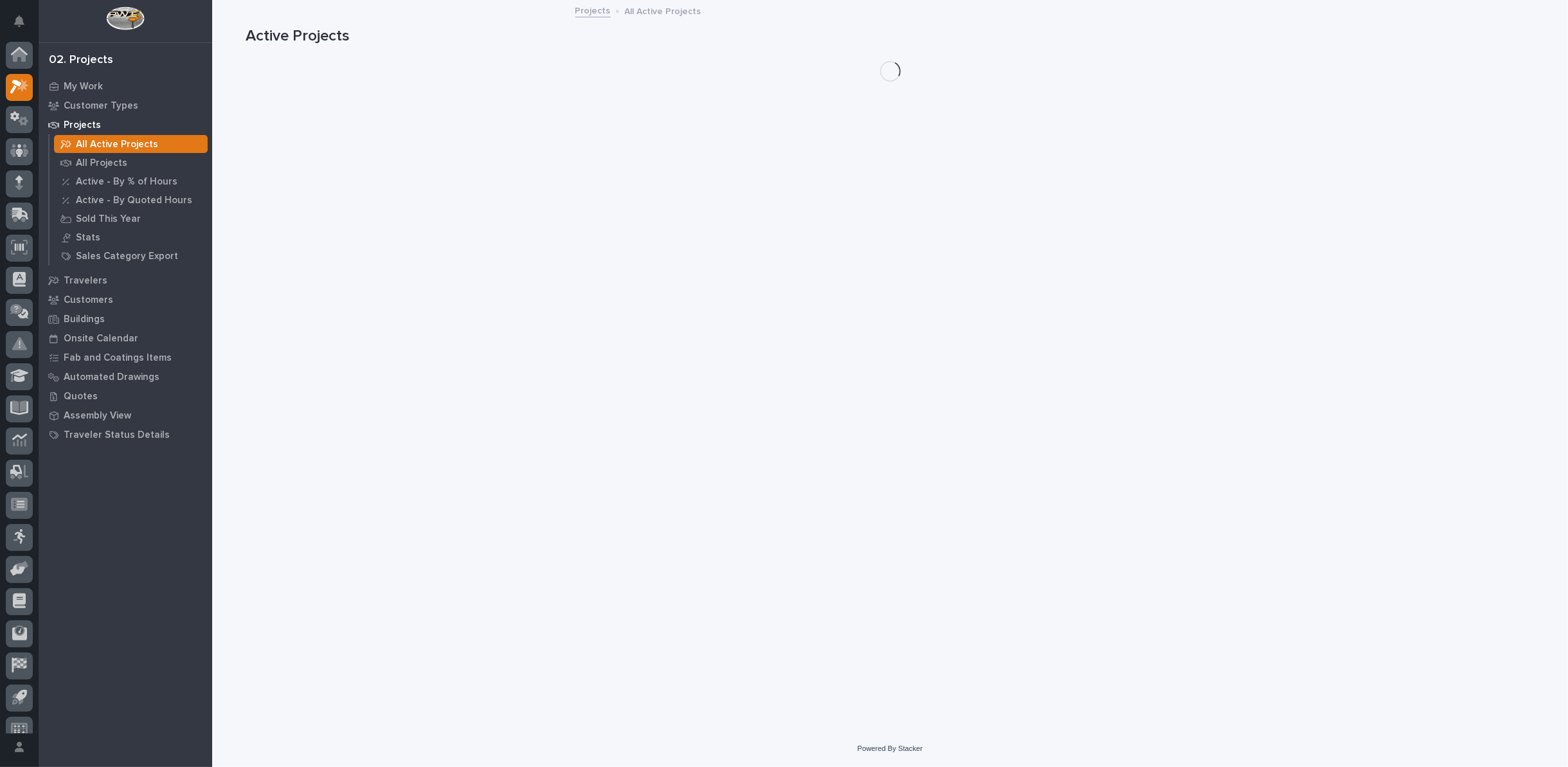
scroll to position [14, 0]
click at [94, 156] on div "All Projects" at bounding box center [130, 162] width 153 height 18
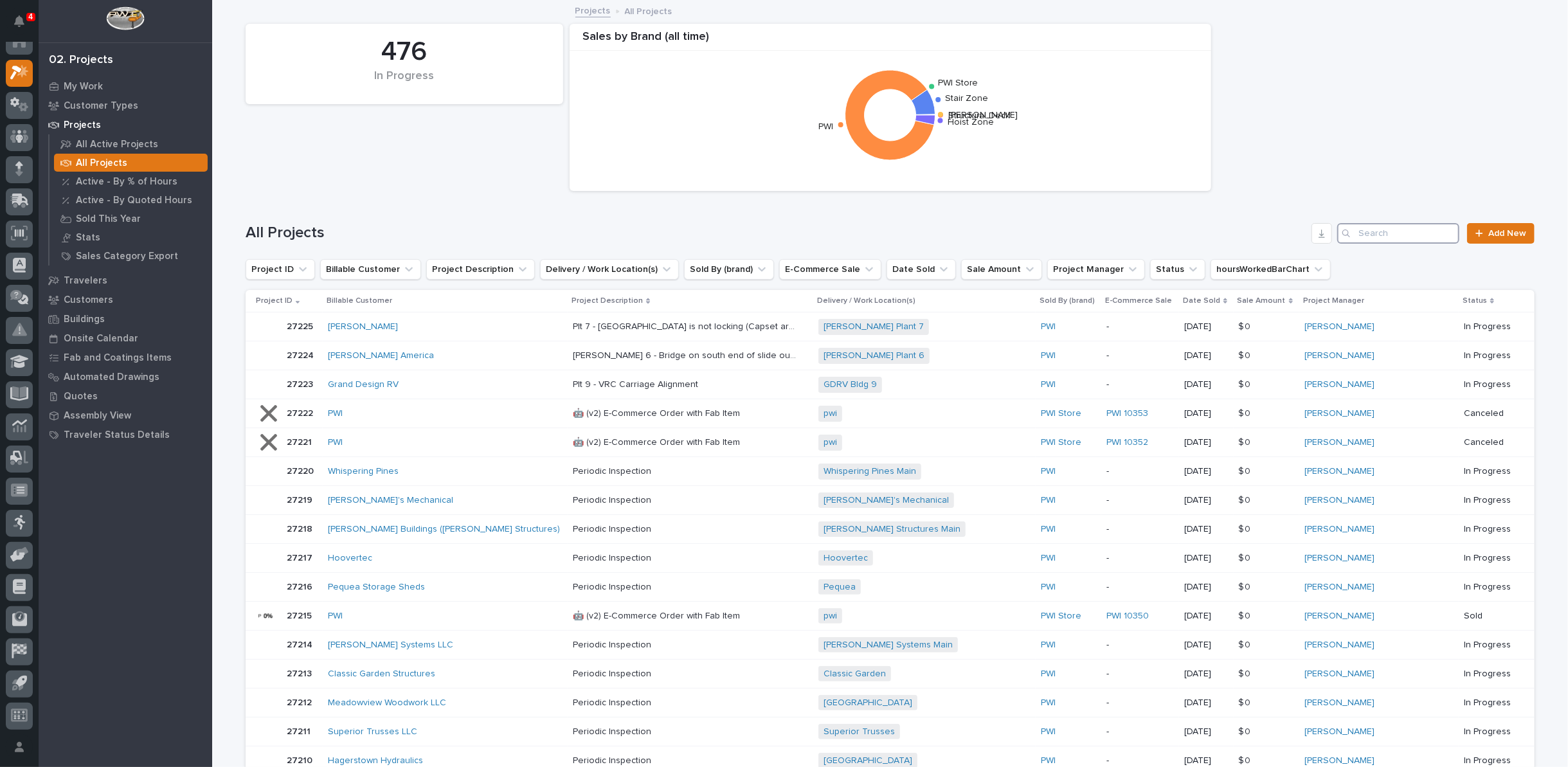
click at [1415, 227] on input "Search" at bounding box center [1398, 233] width 122 height 21
click at [1407, 238] on input "Search" at bounding box center [1398, 233] width 122 height 21
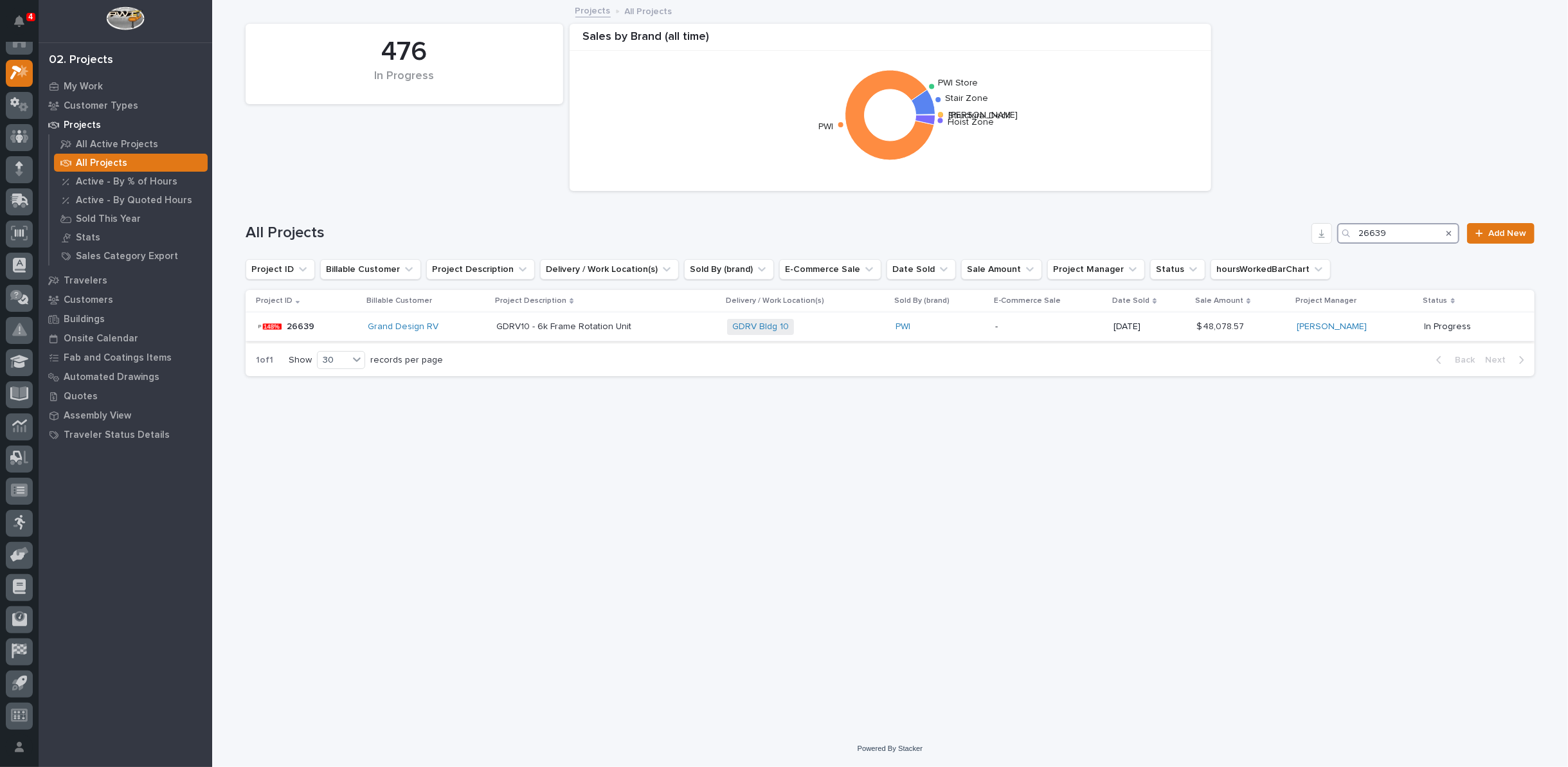
type input "26639"
click at [528, 329] on p "GDRV10 - 6k Frame Rotation Unit" at bounding box center [564, 326] width 138 height 14
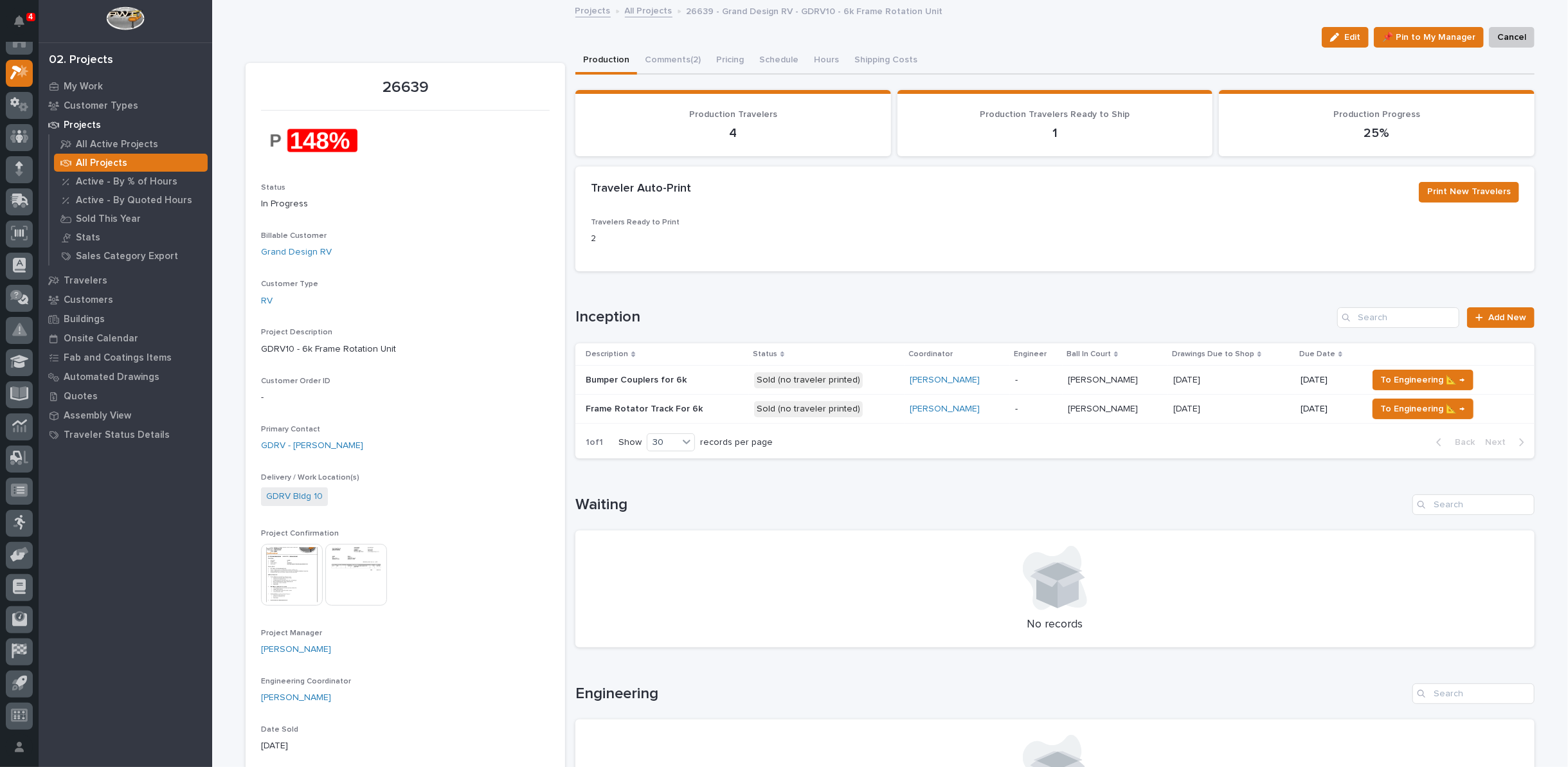
click at [262, 561] on img at bounding box center [292, 575] width 62 height 62
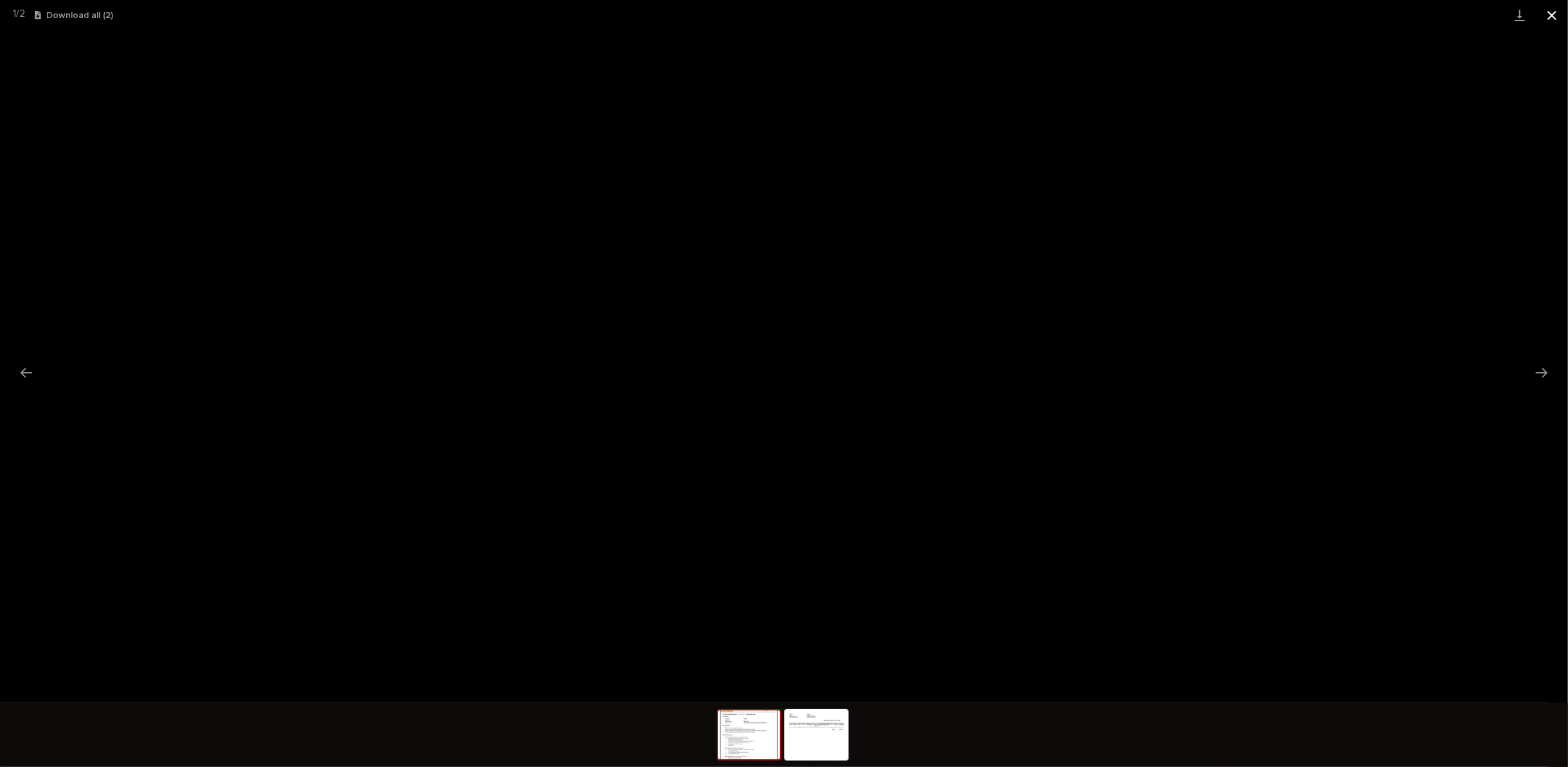
click at [1553, 17] on button "Close gallery" at bounding box center [1551, 15] width 32 height 30
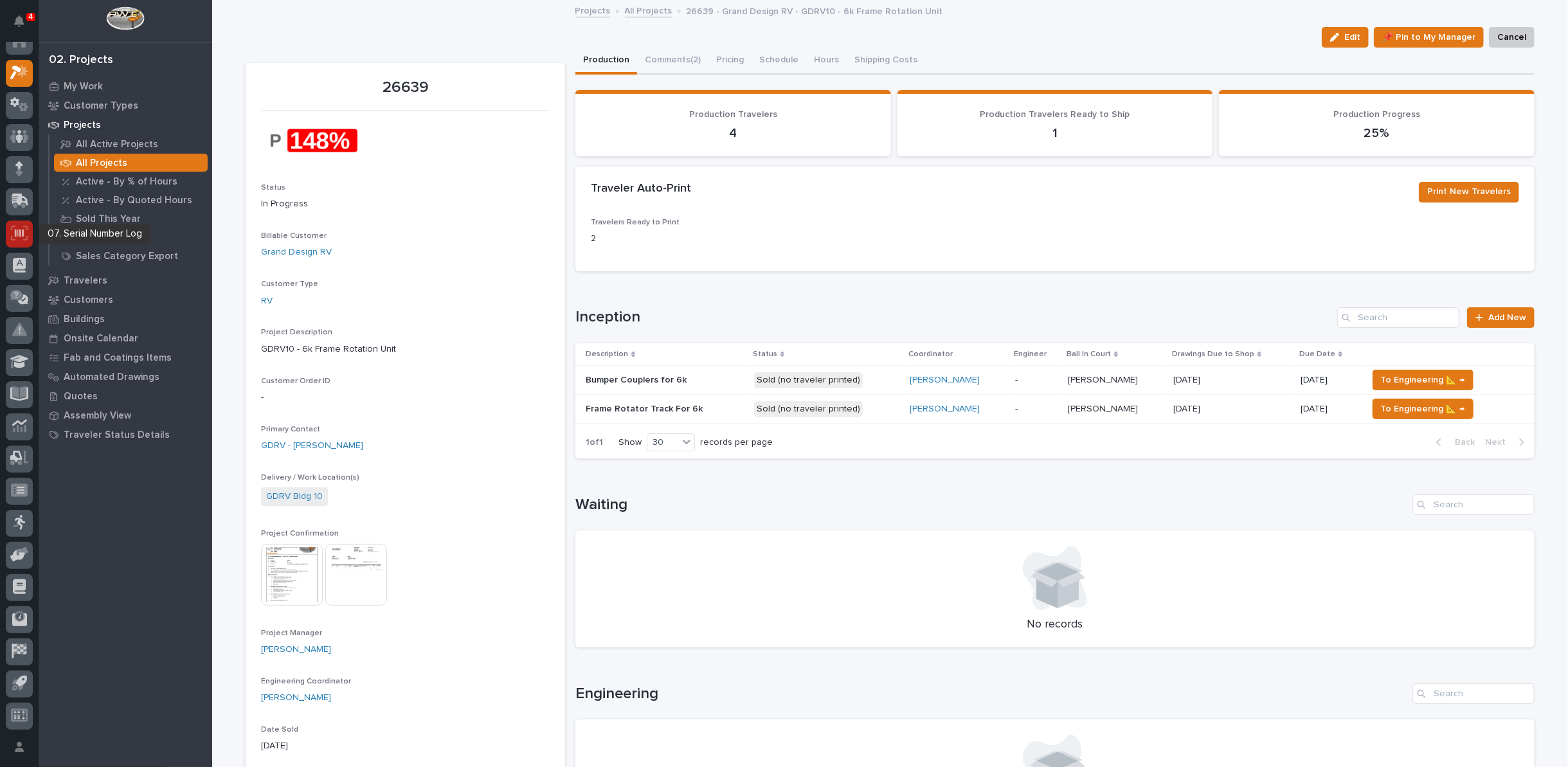
click at [21, 236] on icon at bounding box center [19, 233] width 17 height 15
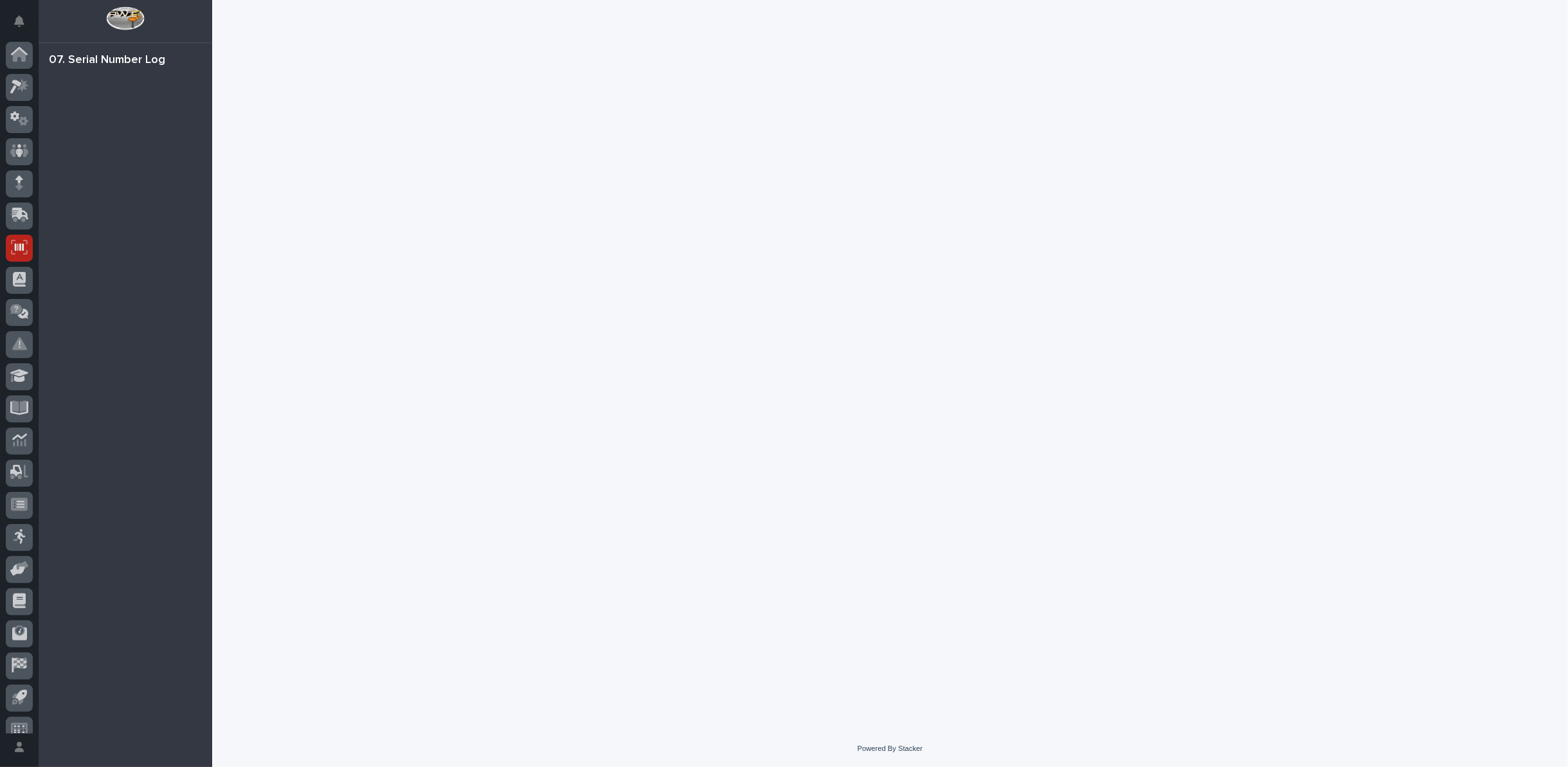
scroll to position [14, 0]
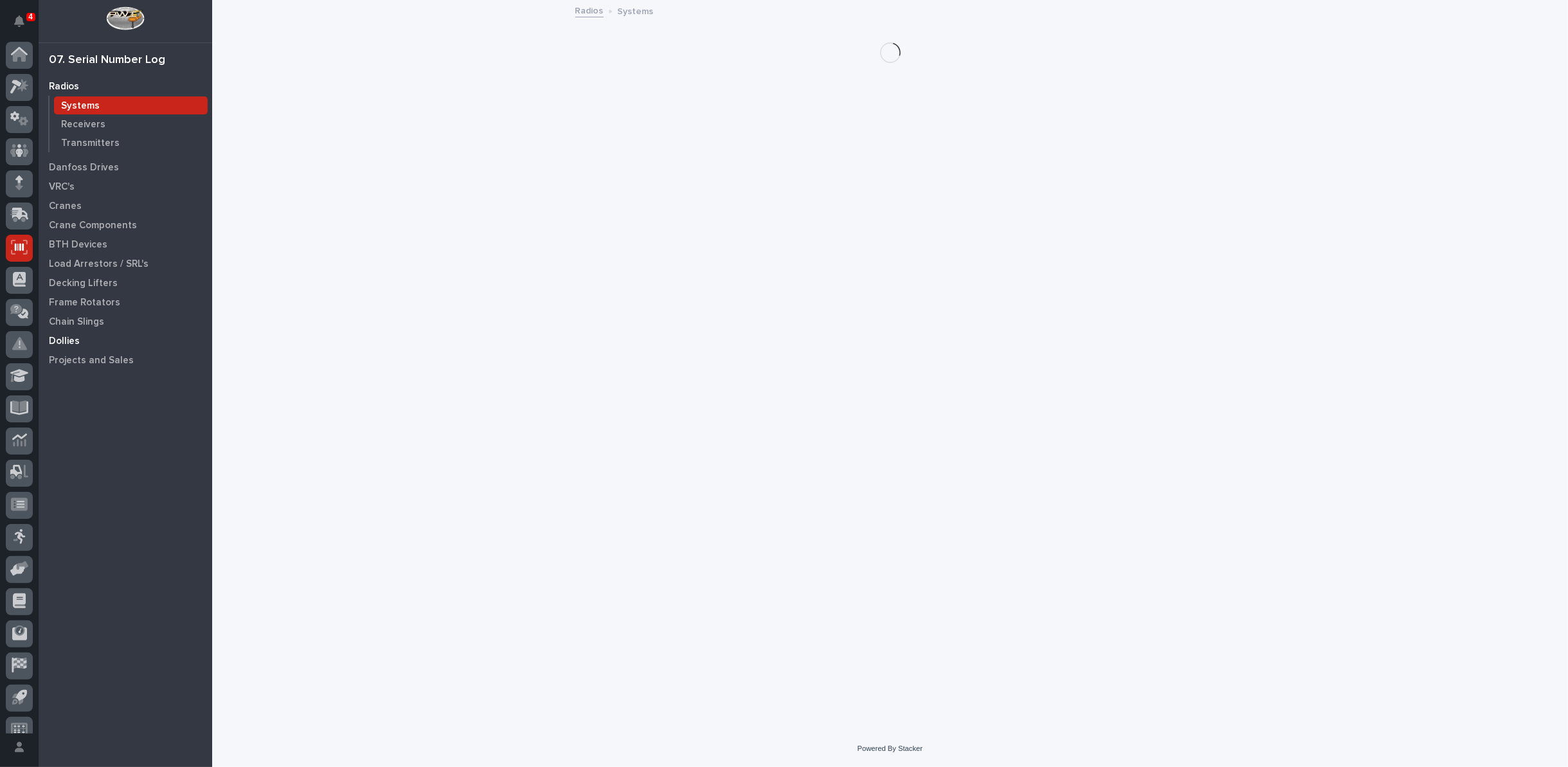
scroll to position [14, 0]
click at [100, 301] on p "Frame Rotators" at bounding box center [84, 303] width 71 height 12
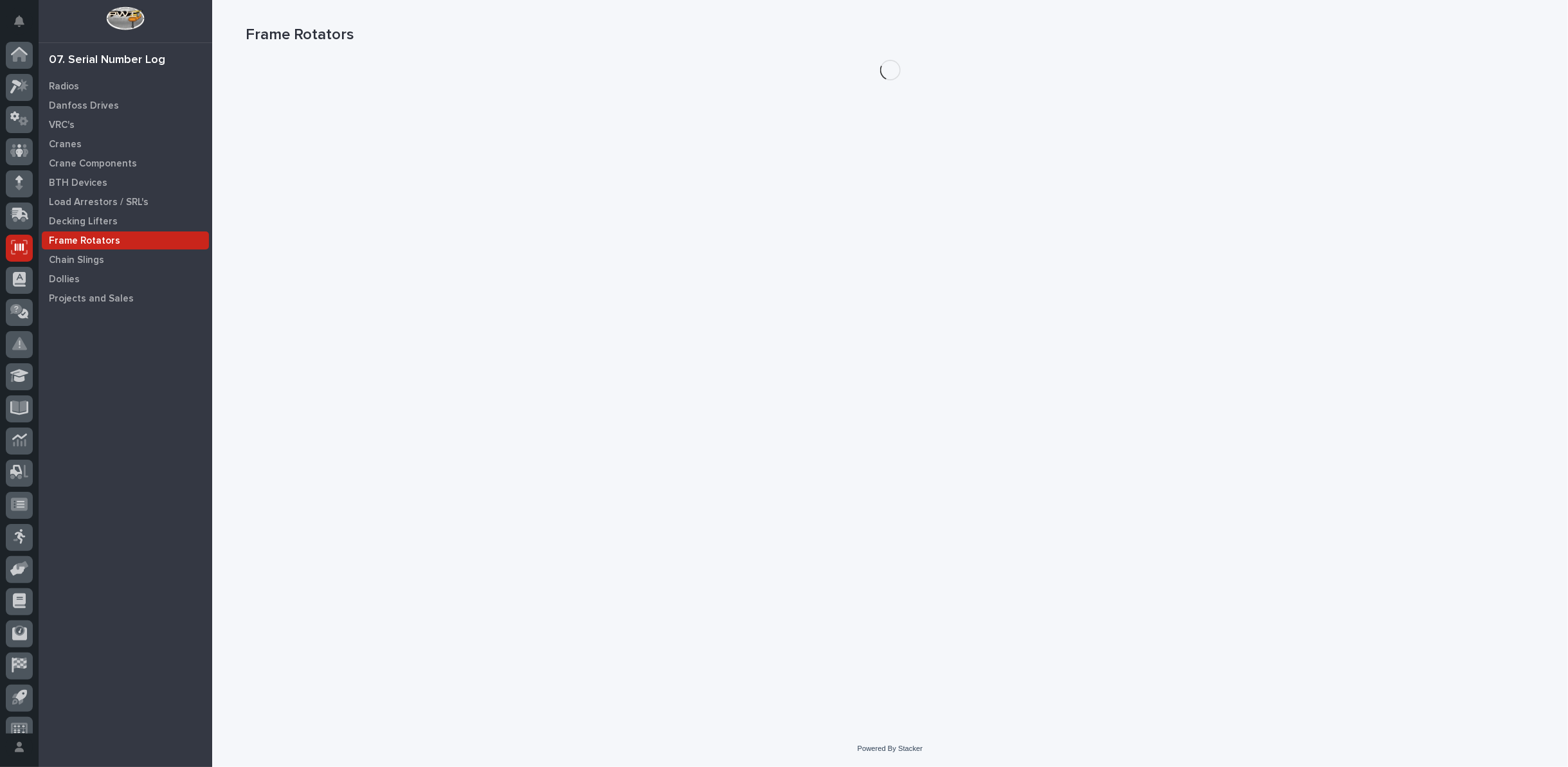
scroll to position [14, 0]
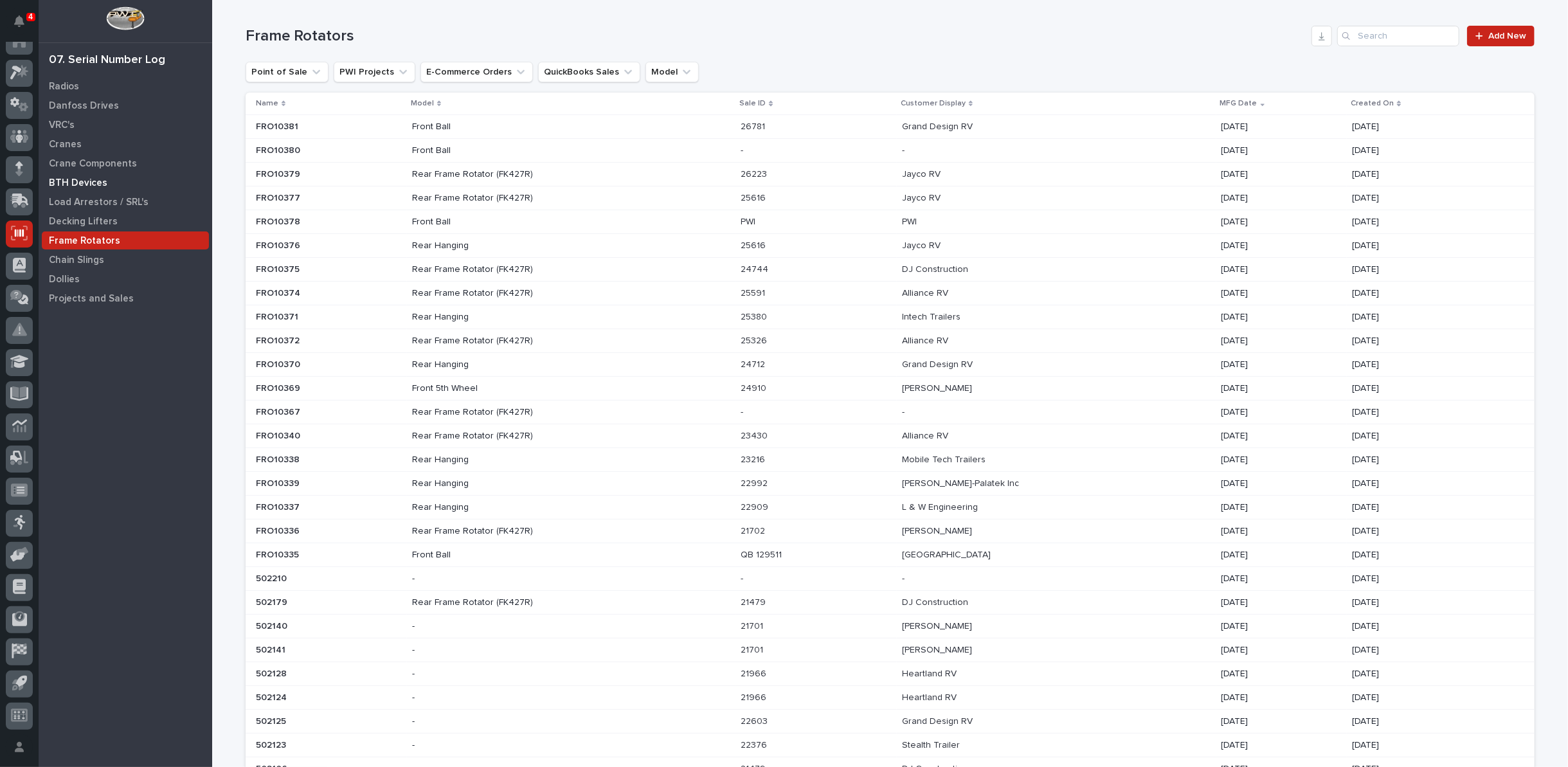
click at [91, 184] on p "BTH Devices" at bounding box center [78, 183] width 58 height 12
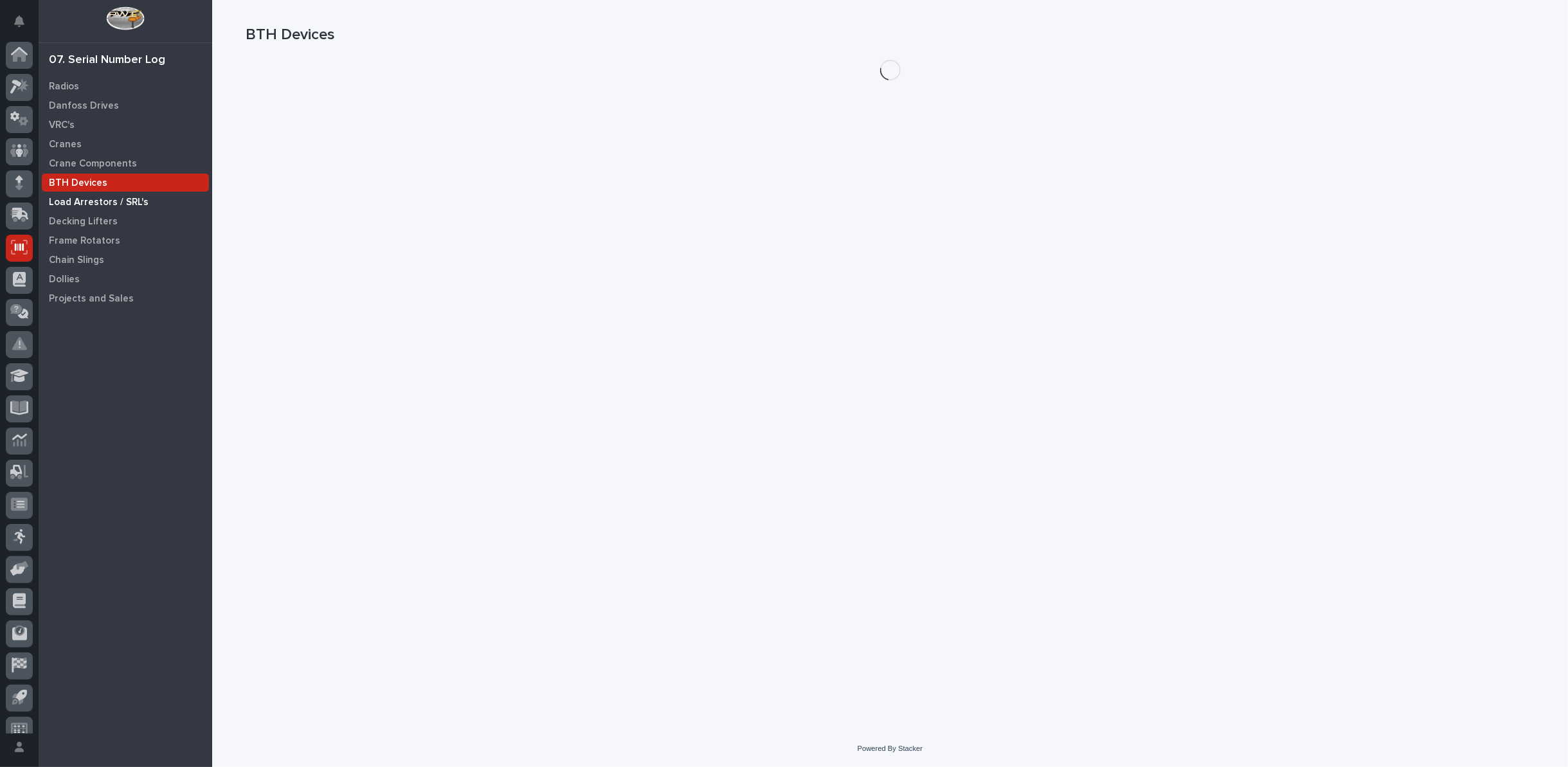
scroll to position [14, 0]
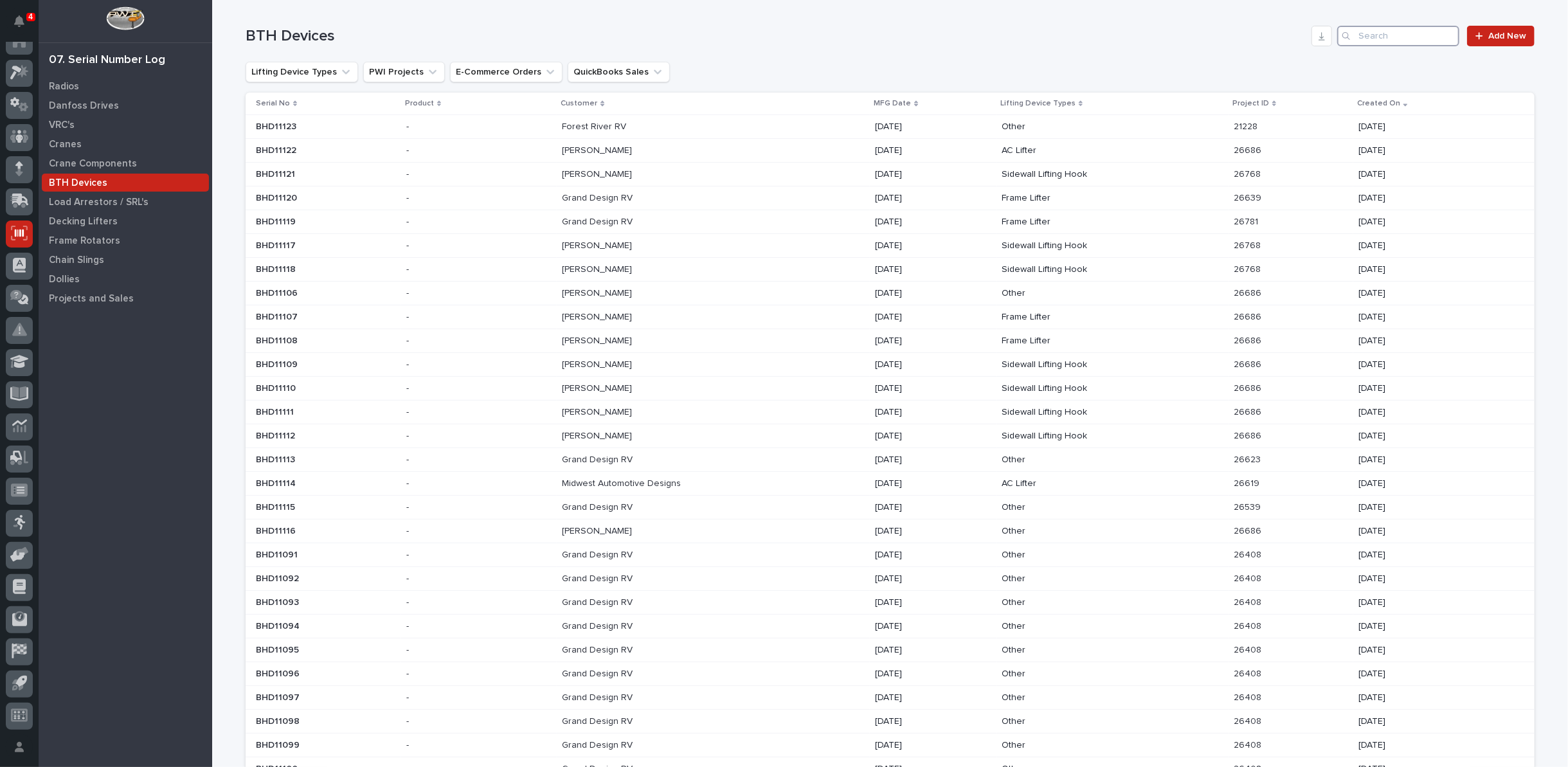
click at [1376, 40] on input "Search" at bounding box center [1398, 36] width 122 height 21
click at [611, 197] on p "Grand Design RV" at bounding box center [598, 197] width 73 height 14
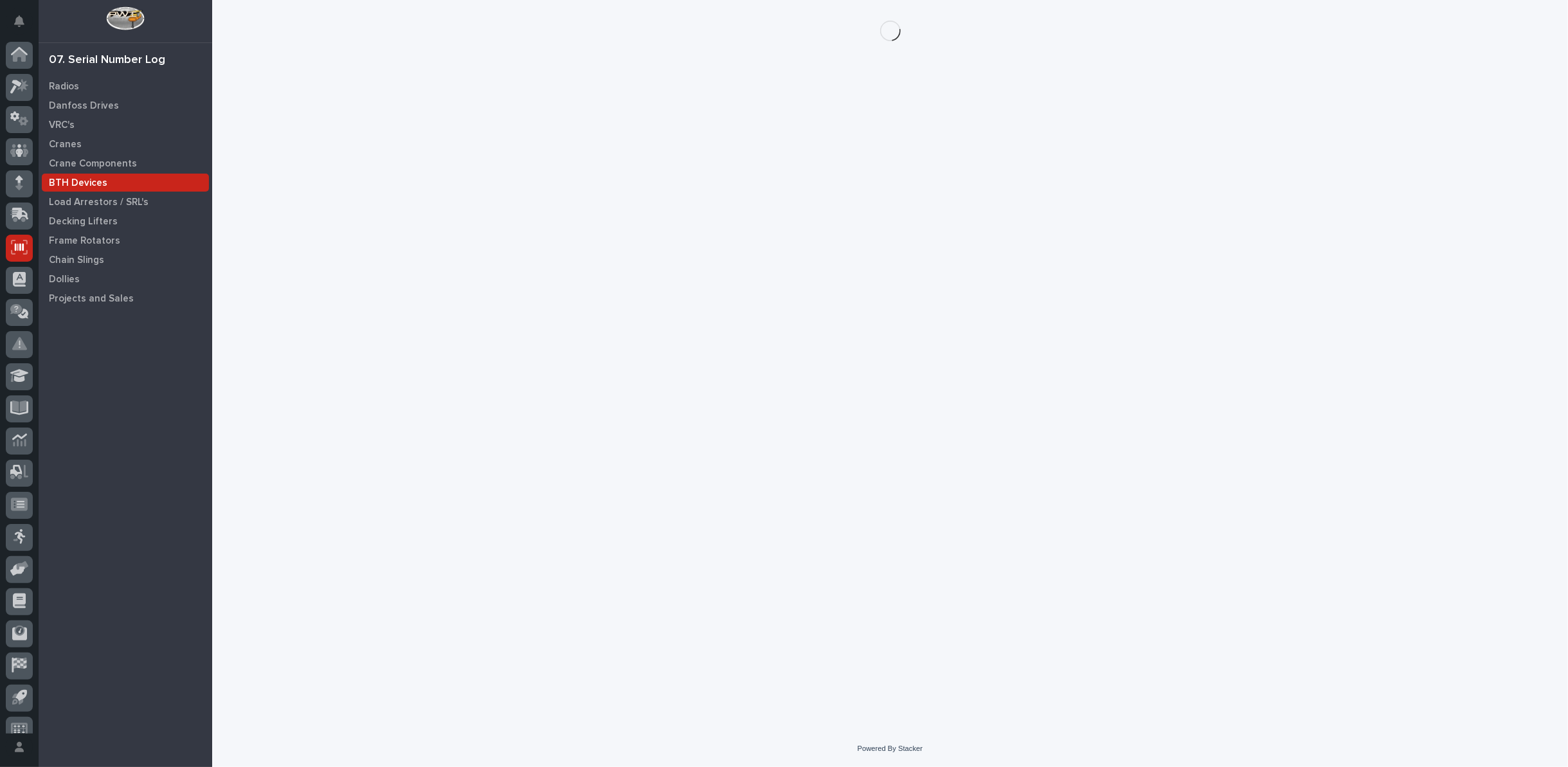
scroll to position [14, 0]
